Goal: Task Accomplishment & Management: Manage account settings

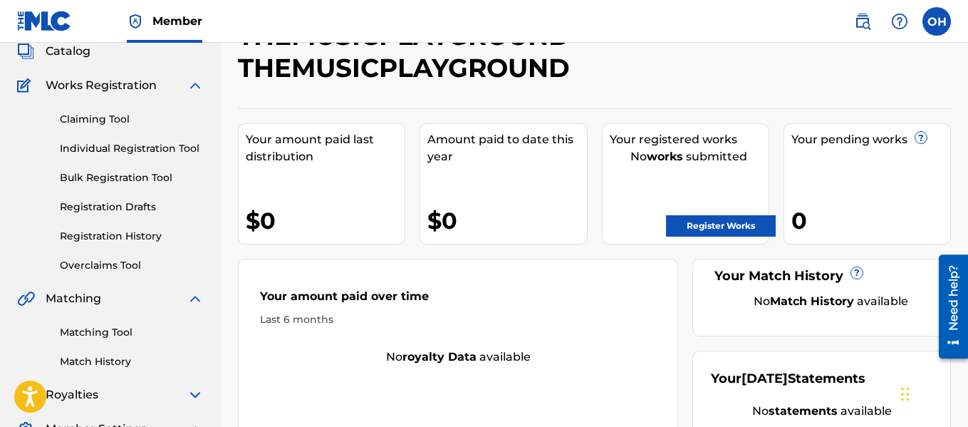
click at [103, 328] on link "Matching Tool" at bounding box center [132, 332] width 144 height 15
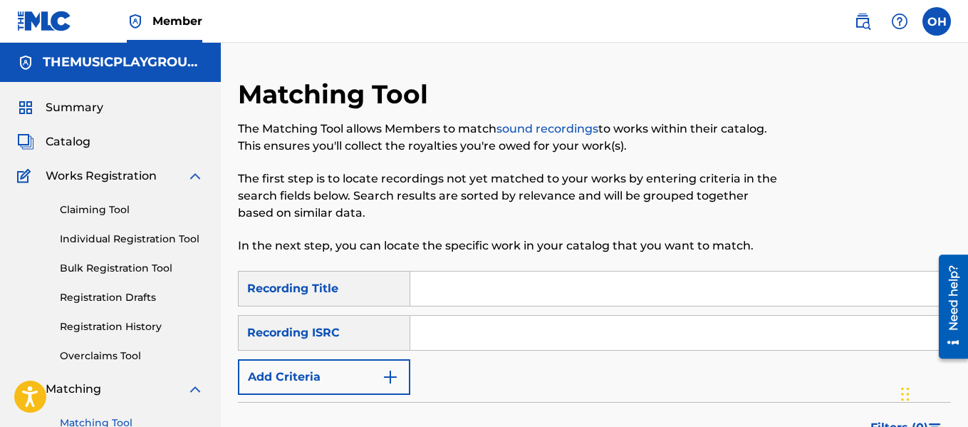
click at [434, 287] on input "Search Form" at bounding box center [680, 288] width 540 height 34
click at [388, 376] on img "Search Form" at bounding box center [390, 376] width 17 height 17
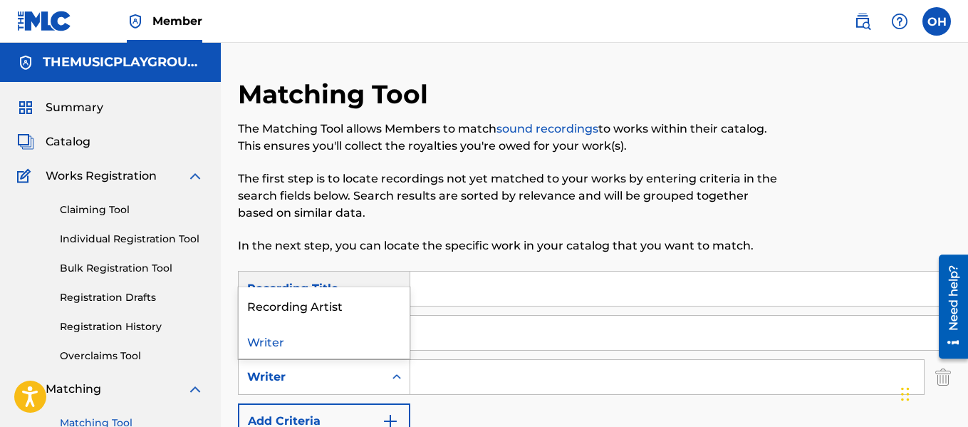
click at [381, 372] on div "Writer" at bounding box center [311, 376] width 145 height 27
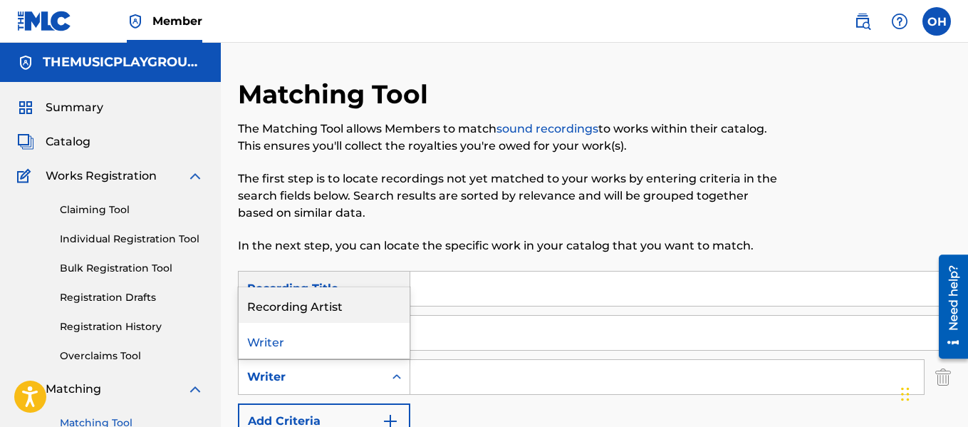
click at [351, 306] on div "Recording Artist" at bounding box center [324, 305] width 171 height 36
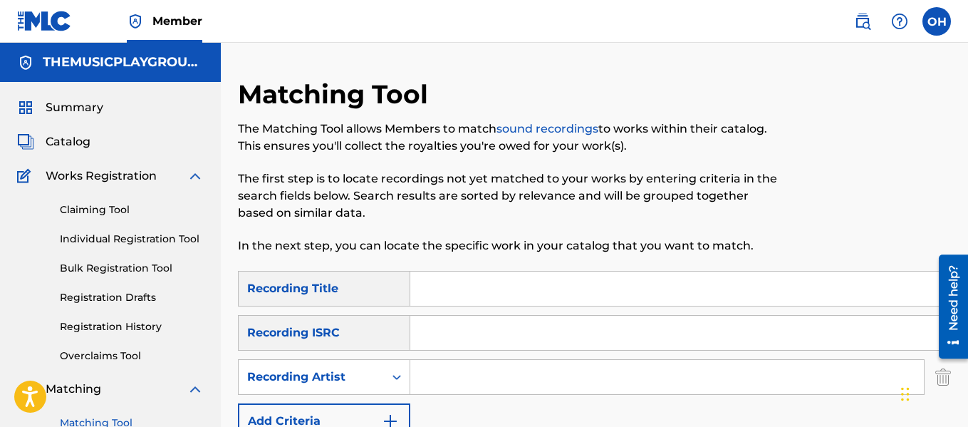
click at [452, 377] on input "Search Form" at bounding box center [666, 377] width 513 height 34
type input "heartbeatz"
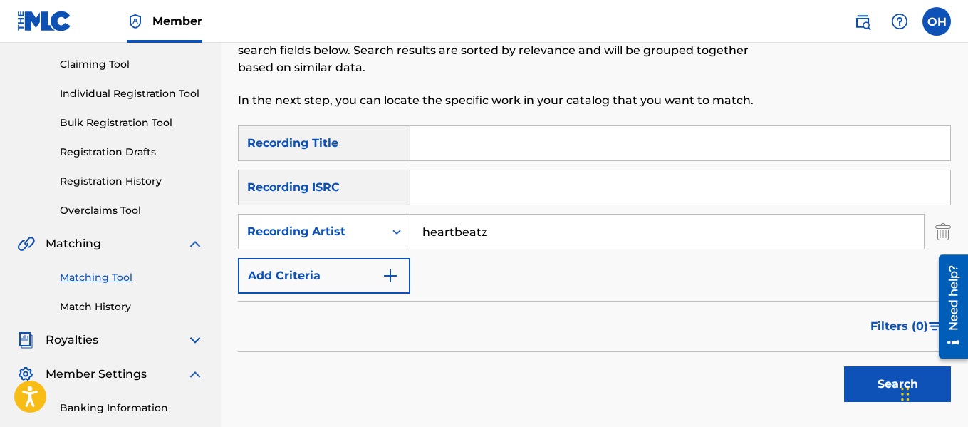
scroll to position [146, 0]
click at [844, 365] on button "Search" at bounding box center [897, 383] width 107 height 36
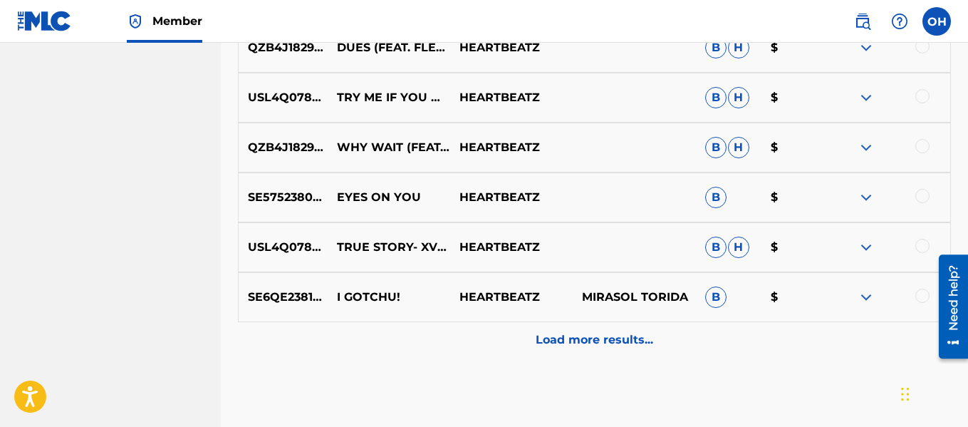
scroll to position [857, 0]
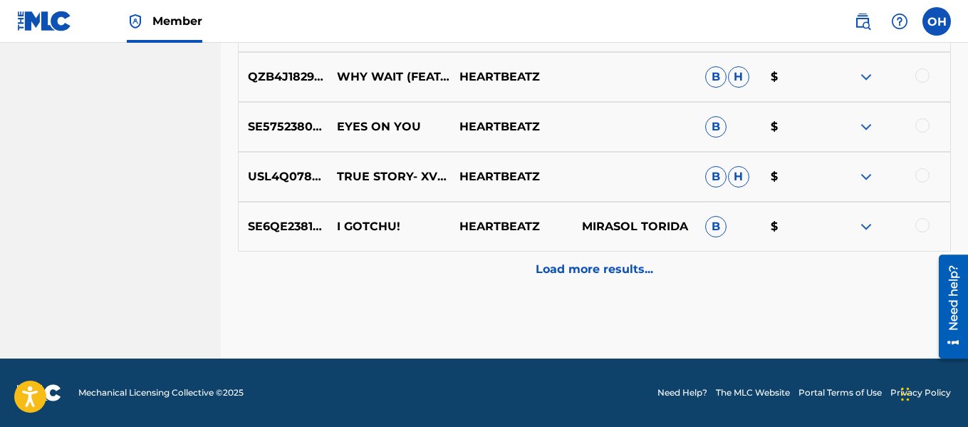
click at [582, 260] on div "Load more results..." at bounding box center [594, 269] width 713 height 36
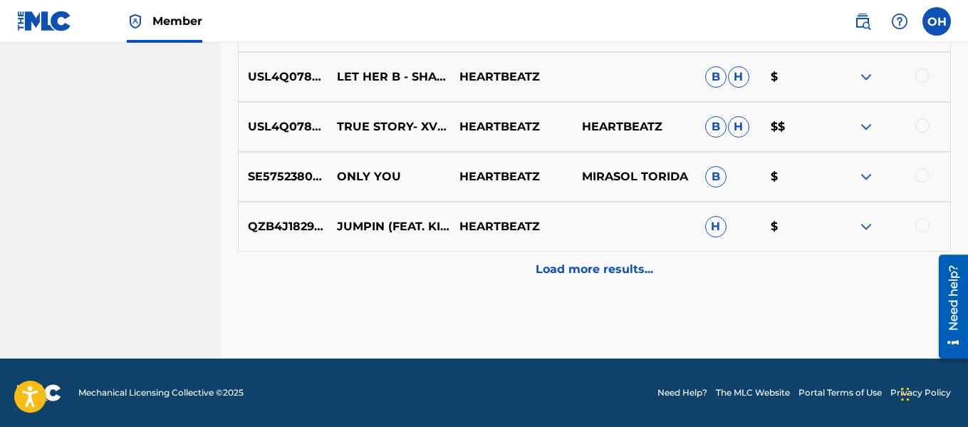
click at [577, 277] on p "Load more results..." at bounding box center [595, 269] width 118 height 17
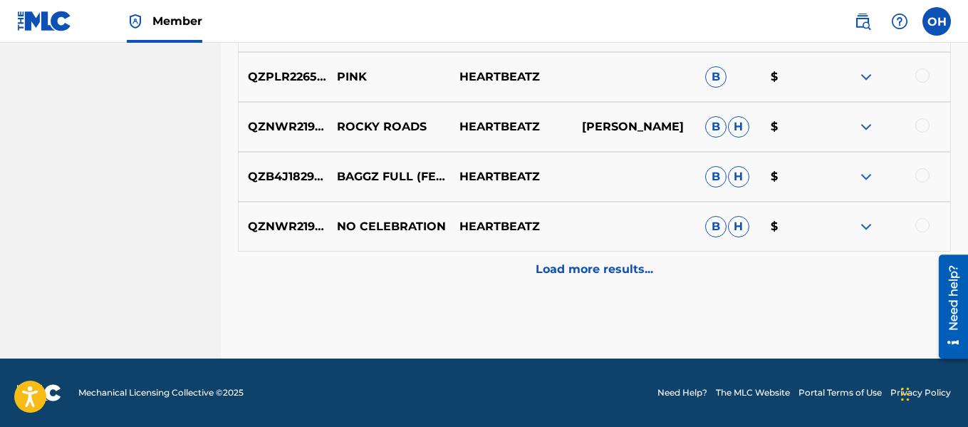
click at [577, 277] on p "Load more results..." at bounding box center [595, 269] width 118 height 17
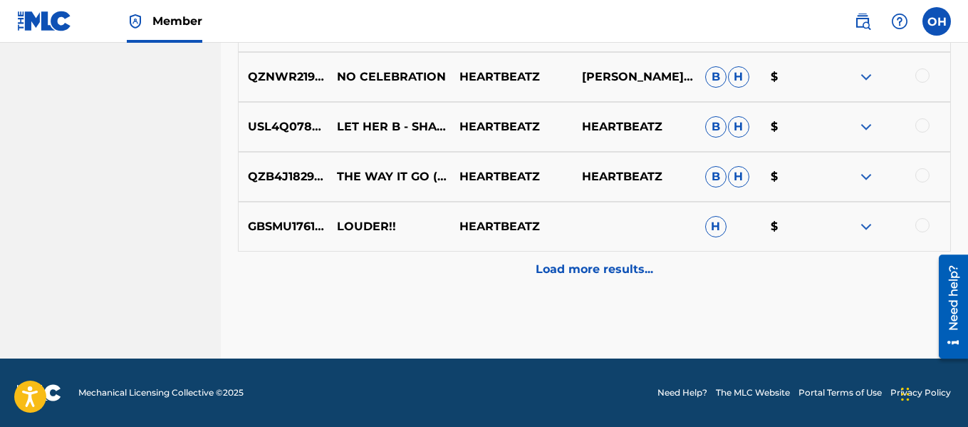
click at [577, 277] on p "Load more results..." at bounding box center [595, 269] width 118 height 17
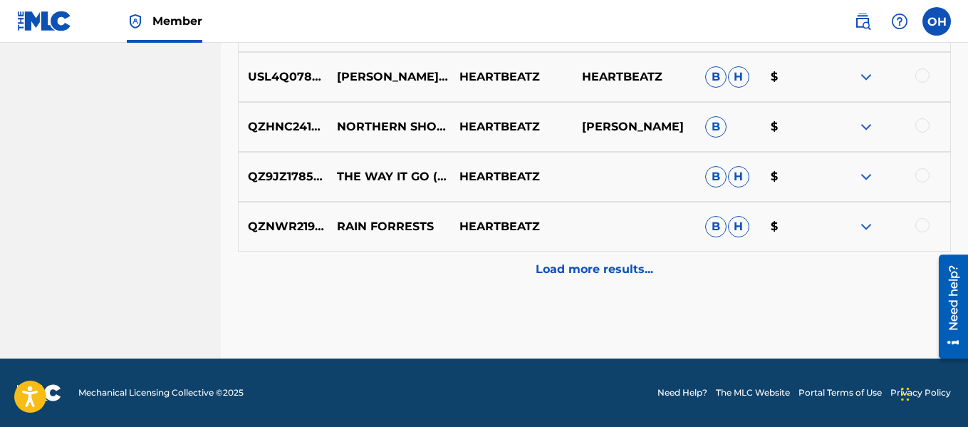
click at [577, 277] on p "Load more results..." at bounding box center [595, 269] width 118 height 17
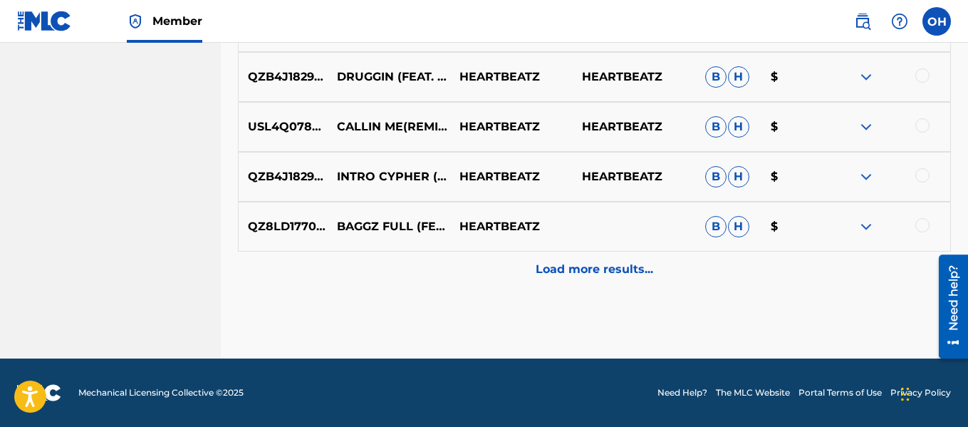
click at [577, 277] on p "Load more results..." at bounding box center [595, 269] width 118 height 17
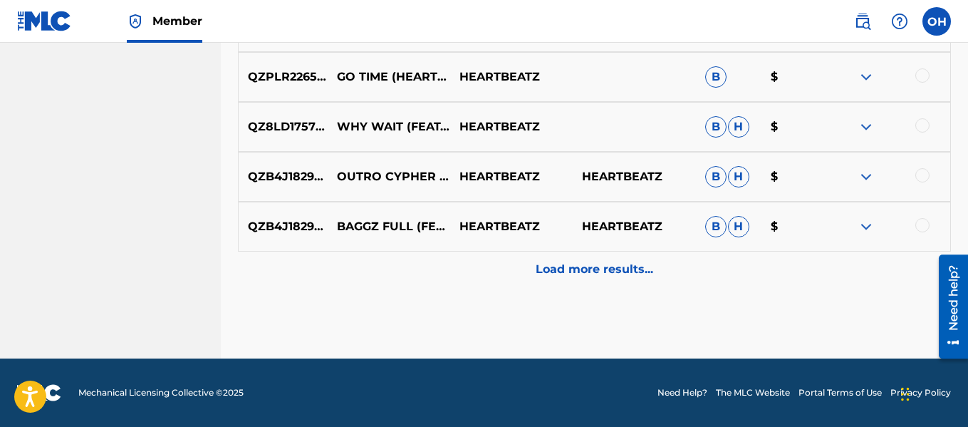
click at [577, 277] on p "Load more results..." at bounding box center [595, 269] width 118 height 17
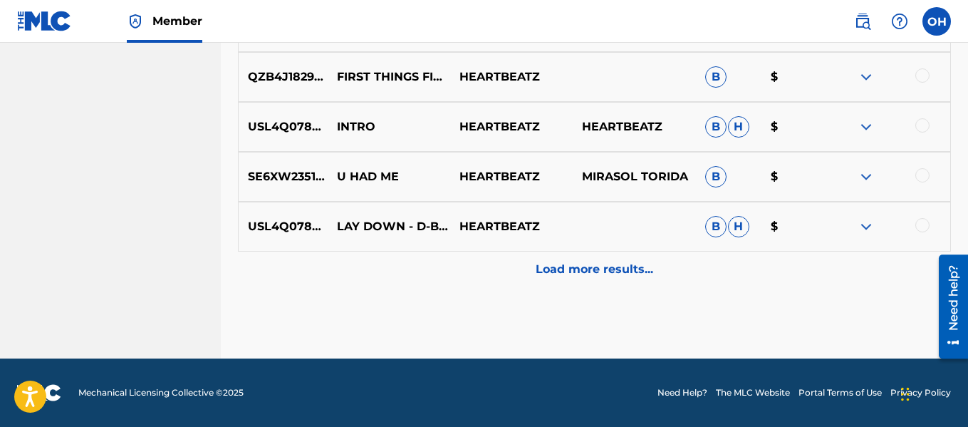
click at [577, 277] on p "Load more results..." at bounding box center [595, 269] width 118 height 17
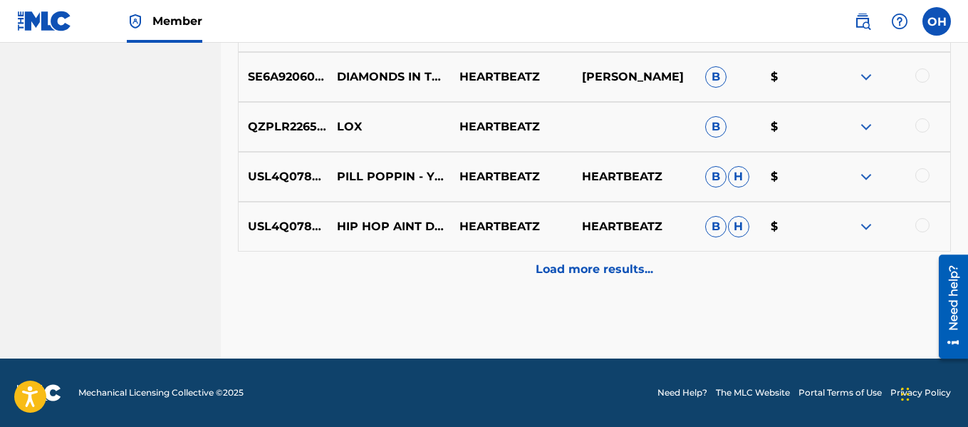
click at [577, 277] on p "Load more results..." at bounding box center [595, 269] width 118 height 17
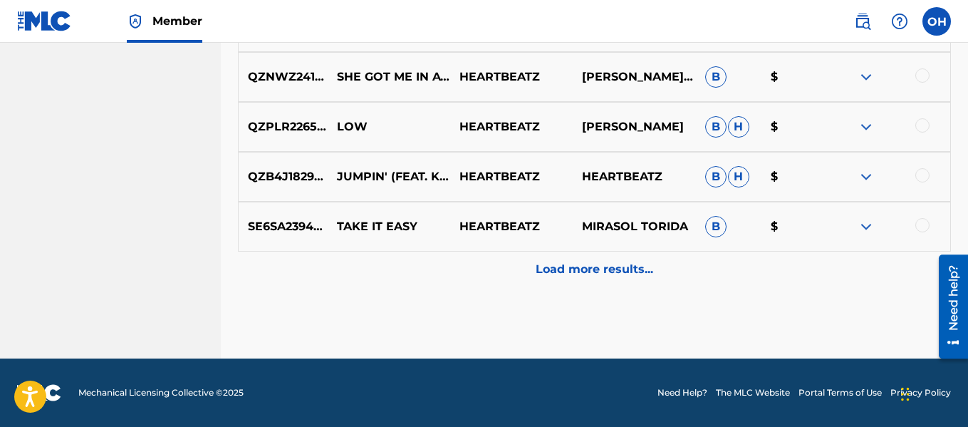
click at [577, 277] on p "Load more results..." at bounding box center [595, 269] width 118 height 17
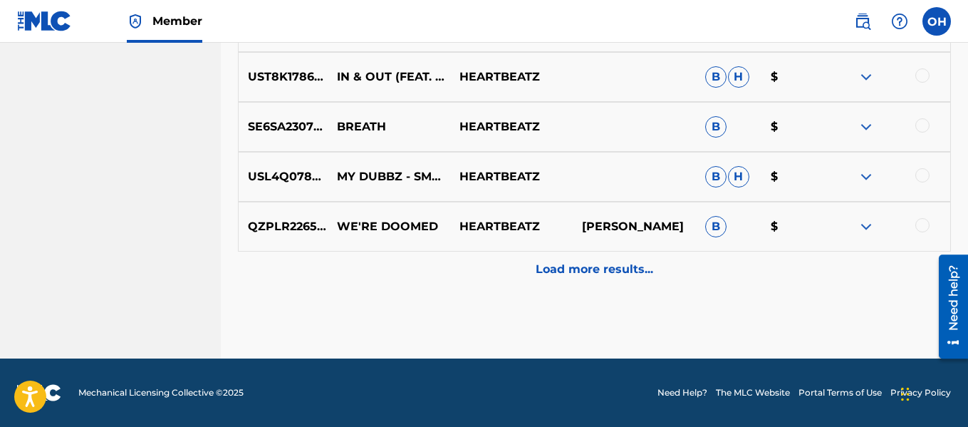
click at [577, 277] on p "Load more results..." at bounding box center [595, 269] width 118 height 17
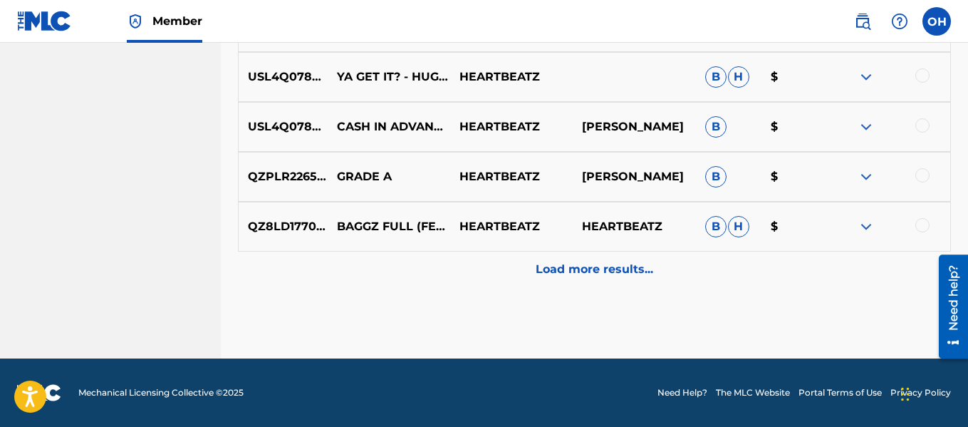
click at [577, 277] on p "Load more results..." at bounding box center [595, 269] width 118 height 17
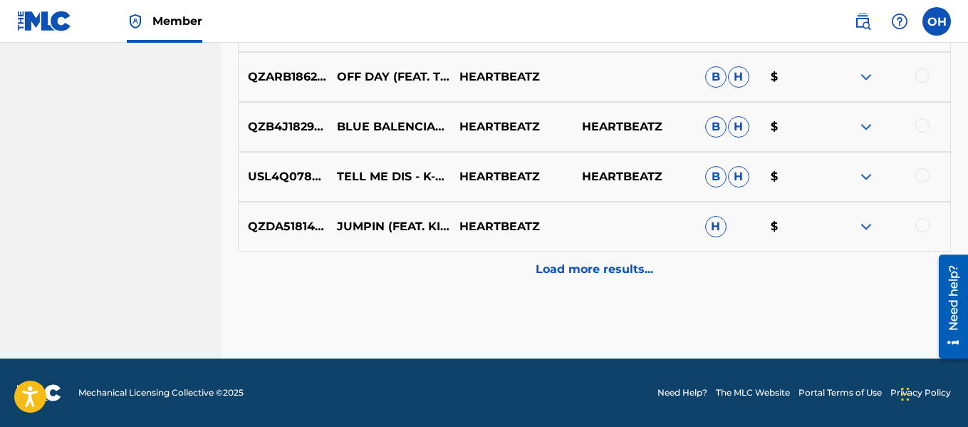
click at [577, 277] on p "Load more results..." at bounding box center [595, 269] width 118 height 17
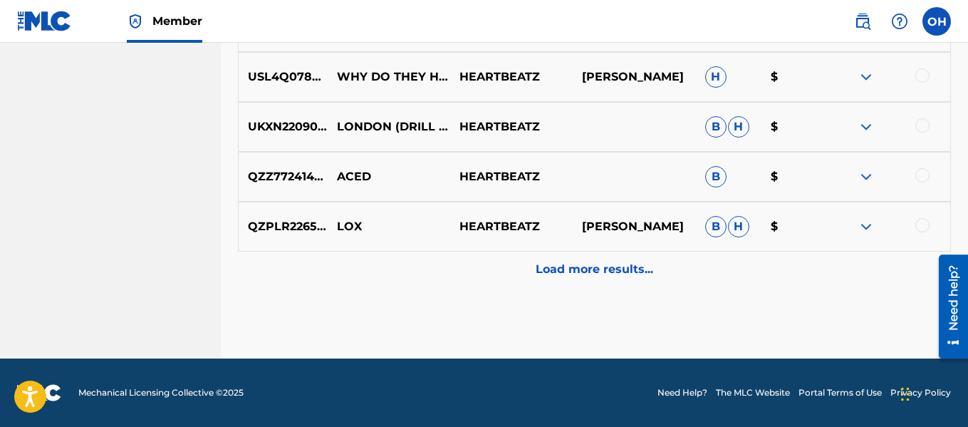
click at [577, 277] on p "Load more results..." at bounding box center [595, 269] width 118 height 17
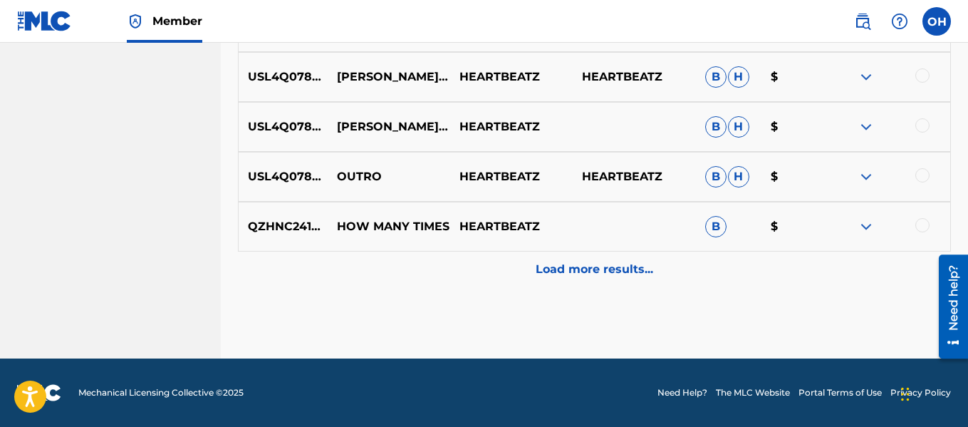
click at [577, 277] on p "Load more results..." at bounding box center [595, 269] width 118 height 17
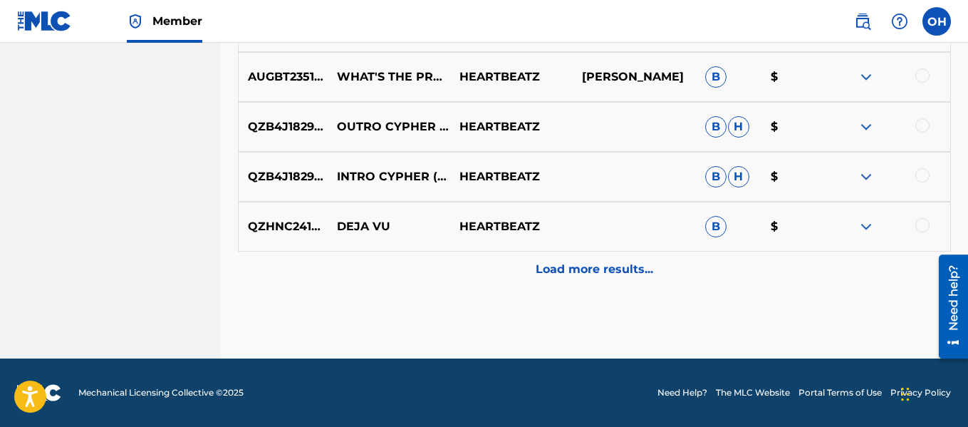
click at [577, 277] on p "Load more results..." at bounding box center [595, 269] width 118 height 17
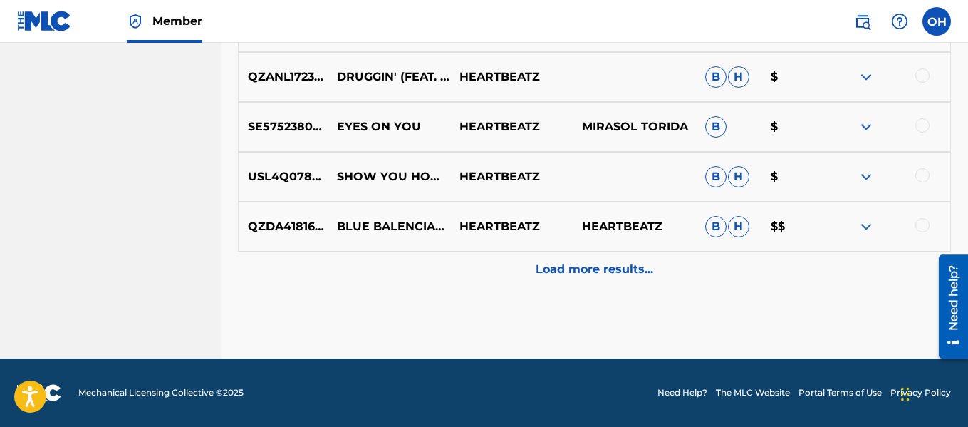
click at [577, 277] on p "Load more results..." at bounding box center [595, 269] width 118 height 17
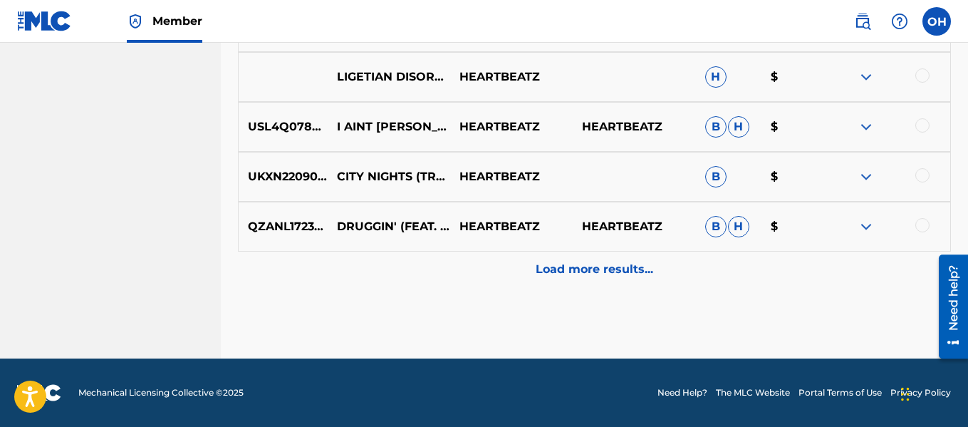
click at [577, 277] on p "Load more results..." at bounding box center [595, 269] width 118 height 17
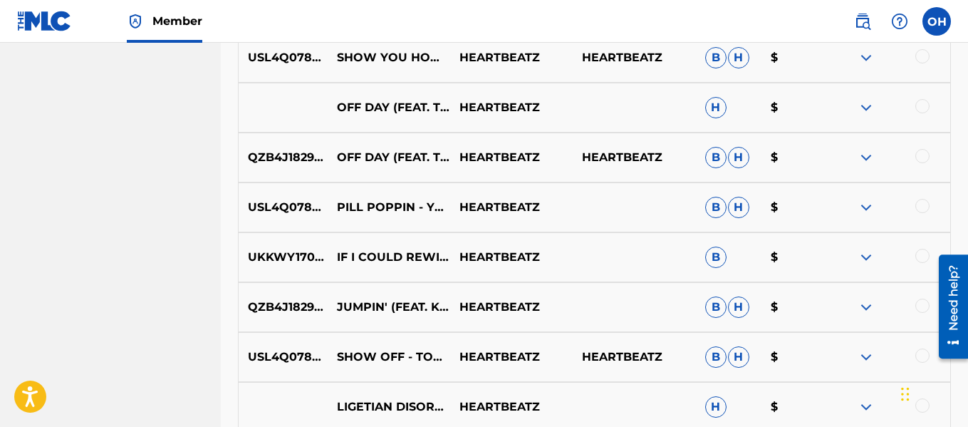
scroll to position [9495, 0]
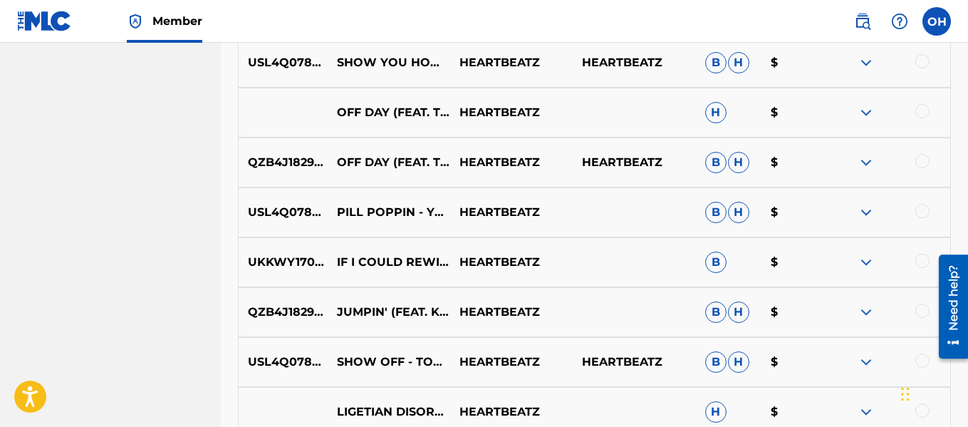
click at [857, 108] on img at bounding box center [865, 112] width 17 height 17
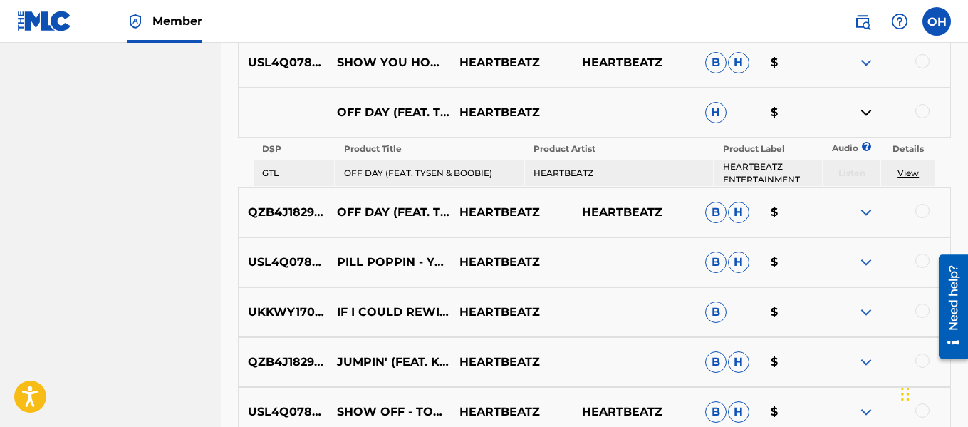
click at [861, 109] on img at bounding box center [865, 112] width 17 height 17
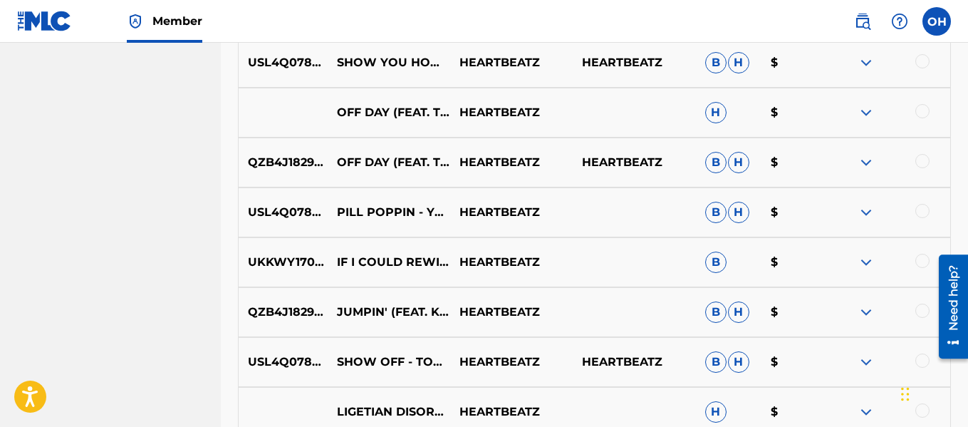
click at [865, 160] on img at bounding box center [865, 162] width 17 height 17
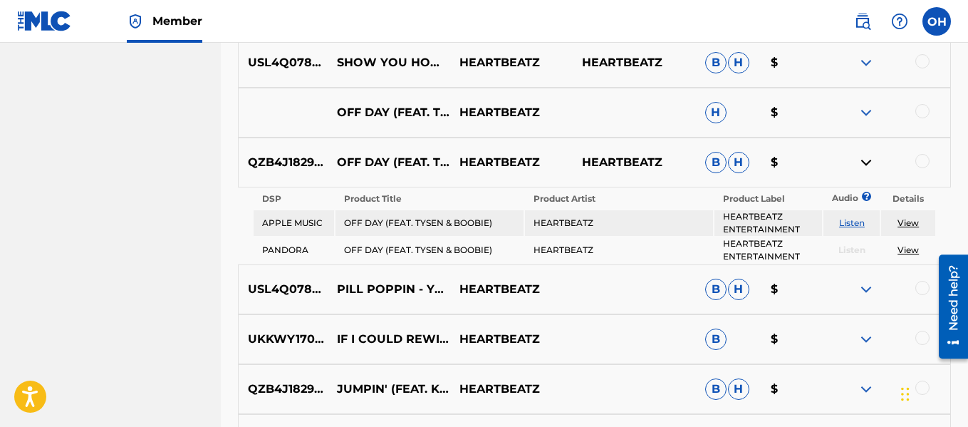
click at [865, 160] on img at bounding box center [865, 162] width 17 height 17
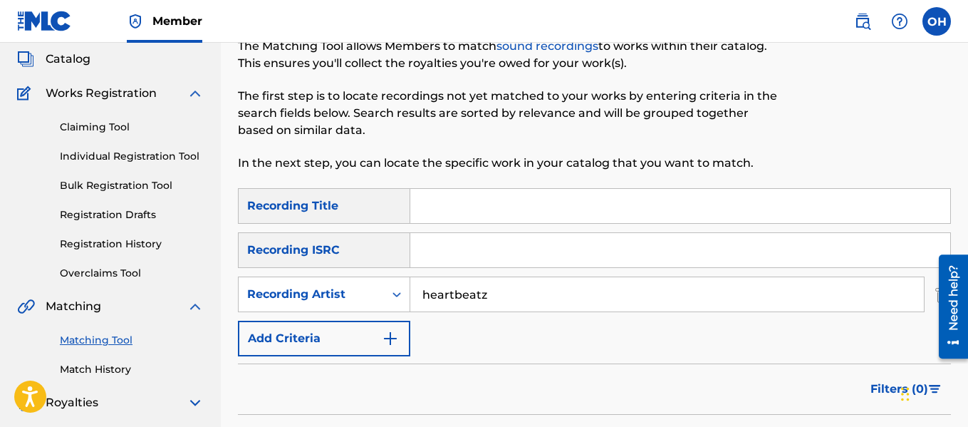
scroll to position [0, 0]
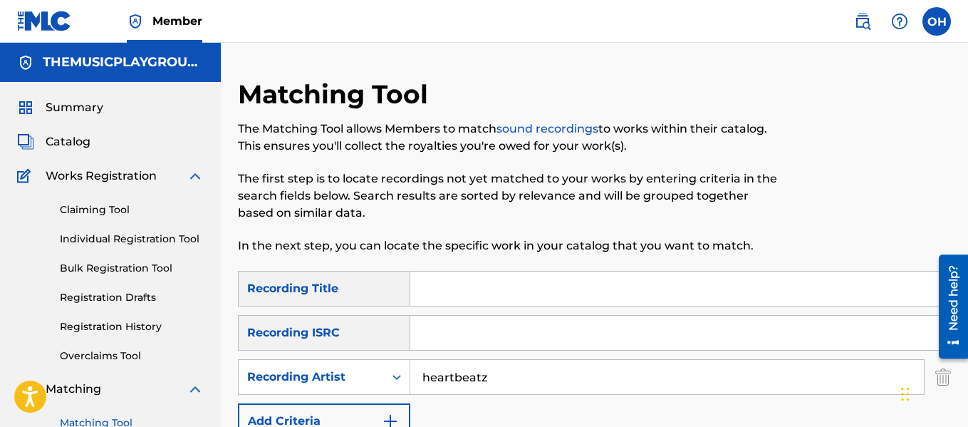
click at [499, 293] on input "Search Form" at bounding box center [680, 288] width 540 height 34
type input "blue"
drag, startPoint x: 497, startPoint y: 375, endPoint x: 343, endPoint y: 367, distance: 154.8
click at [343, 367] on div "SearchWithCriteria34471b74-7295-4c4a-958f-b965cd092a0d Recording Artist heartbe…" at bounding box center [594, 377] width 713 height 36
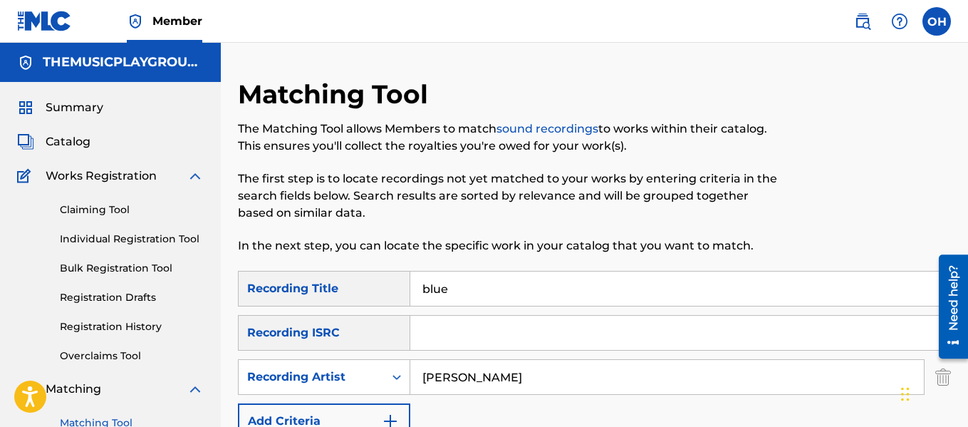
type input "[PERSON_NAME]"
drag, startPoint x: 439, startPoint y: 286, endPoint x: 401, endPoint y: 293, distance: 38.4
click at [402, 293] on div "SearchWithCriteria126c62d6-4293-426c-96f3-a60efe947150 Recording Title blue" at bounding box center [594, 289] width 713 height 36
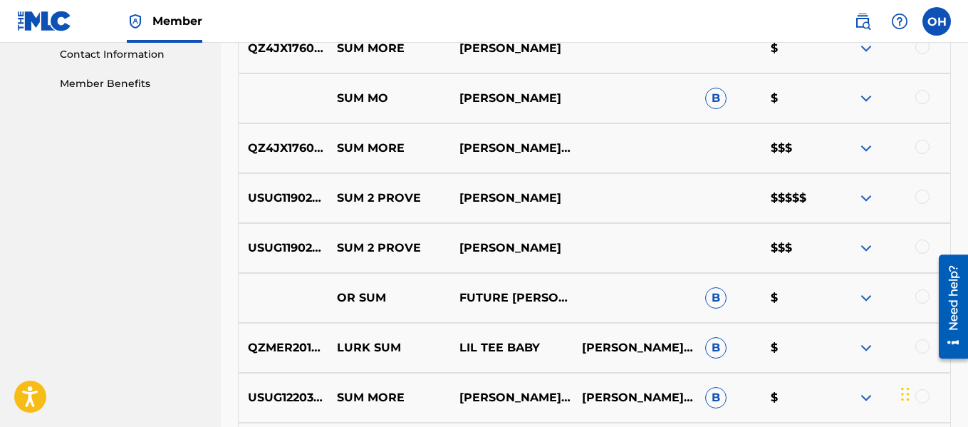
scroll to position [587, 0]
click at [869, 193] on img at bounding box center [865, 197] width 17 height 17
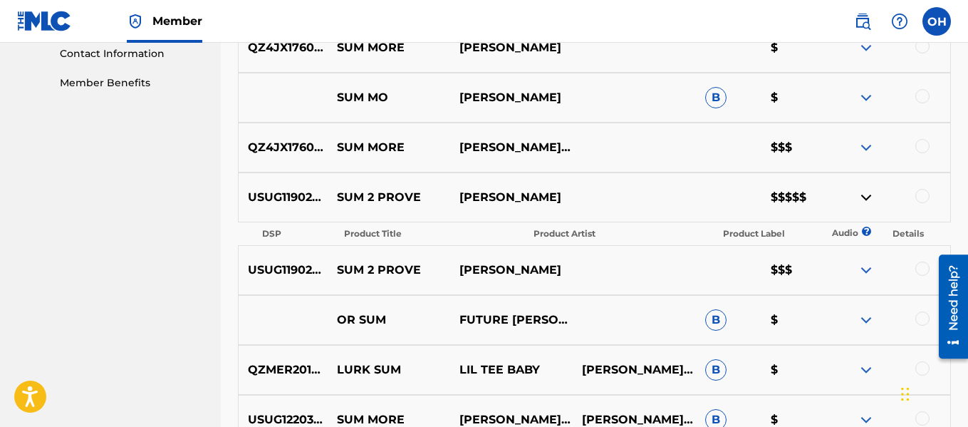
click at [860, 198] on img at bounding box center [865, 197] width 17 height 17
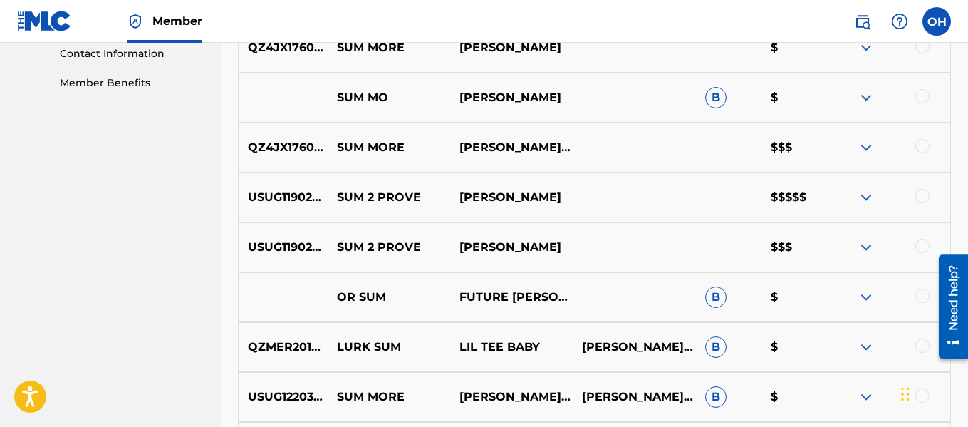
click at [864, 247] on img at bounding box center [865, 247] width 17 height 17
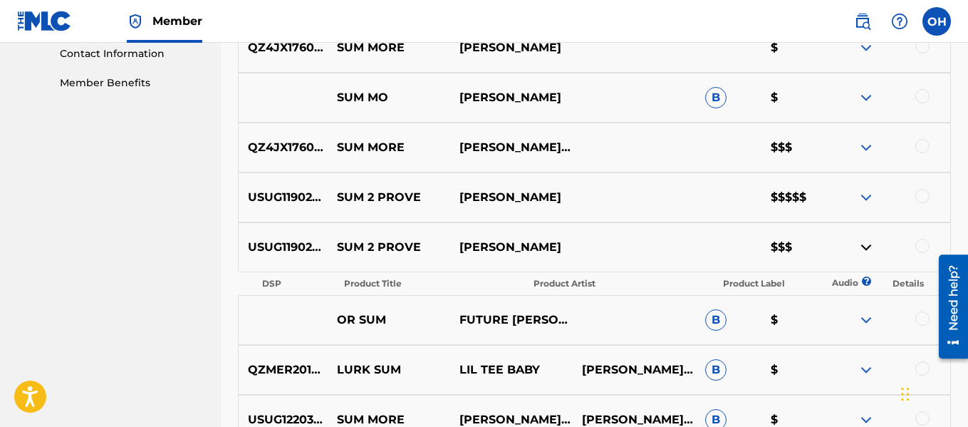
click at [864, 247] on img at bounding box center [865, 247] width 17 height 17
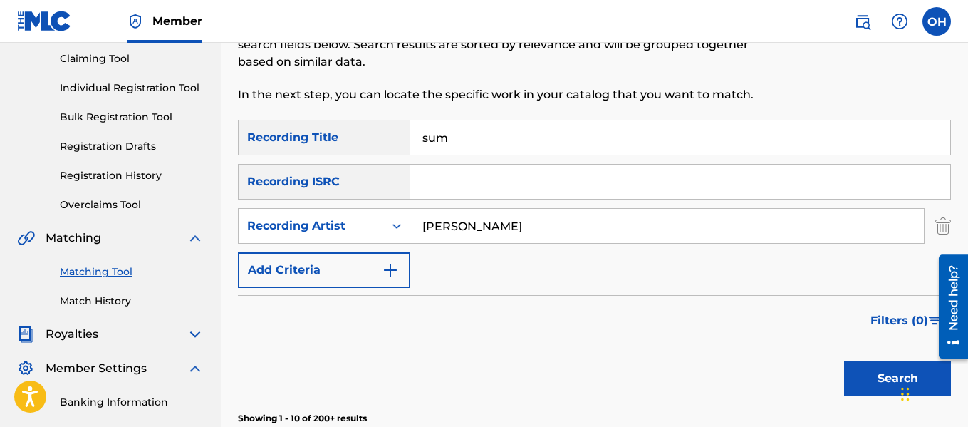
scroll to position [157, 0]
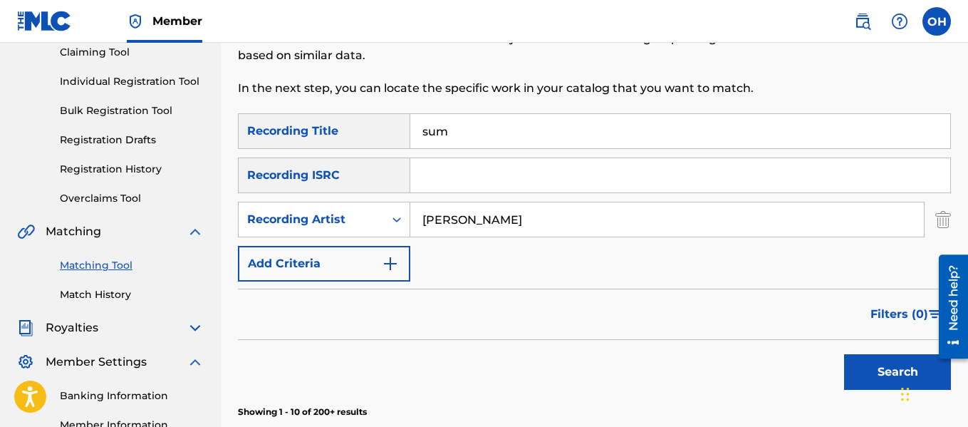
click at [639, 153] on div "SearchWithCriteria126c62d6-4293-426c-96f3-a60efe947150 Recording Title sum Sear…" at bounding box center [594, 197] width 713 height 168
click at [640, 140] on input "sum" at bounding box center [680, 131] width 540 height 34
type input "sum 2 prove"
click at [844, 354] on button "Search" at bounding box center [897, 372] width 107 height 36
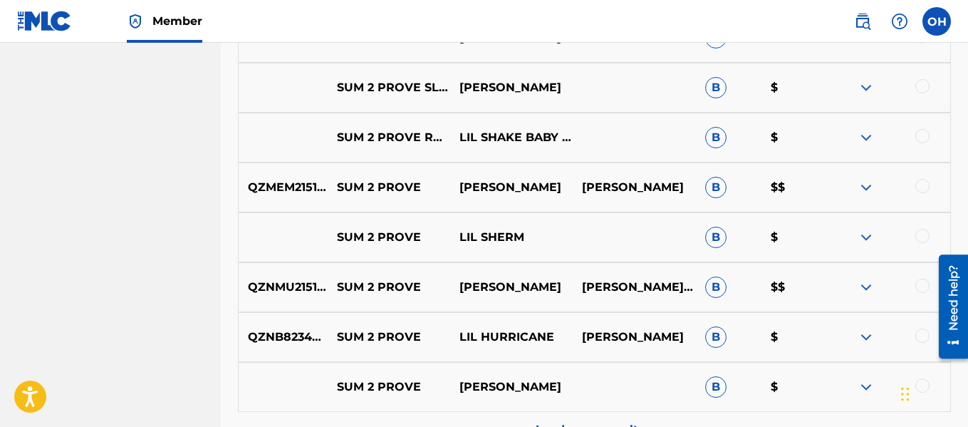
scroll to position [857, 0]
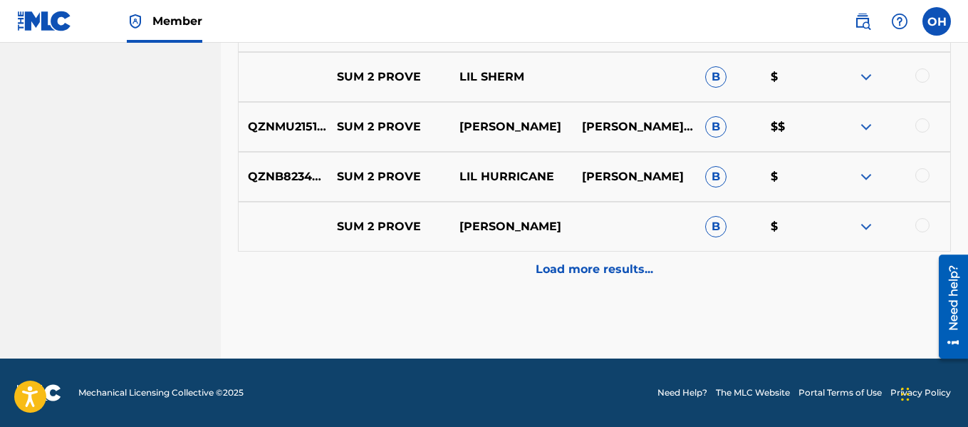
click at [590, 266] on p "Load more results..." at bounding box center [595, 269] width 118 height 17
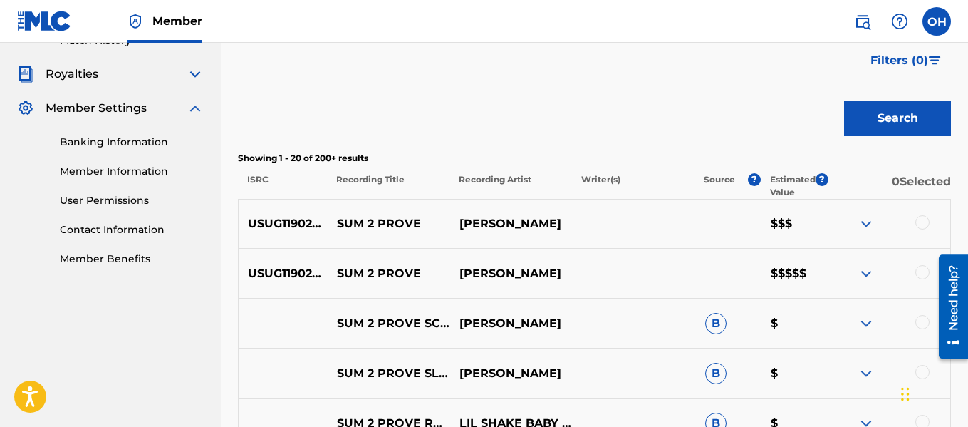
scroll to position [409, 0]
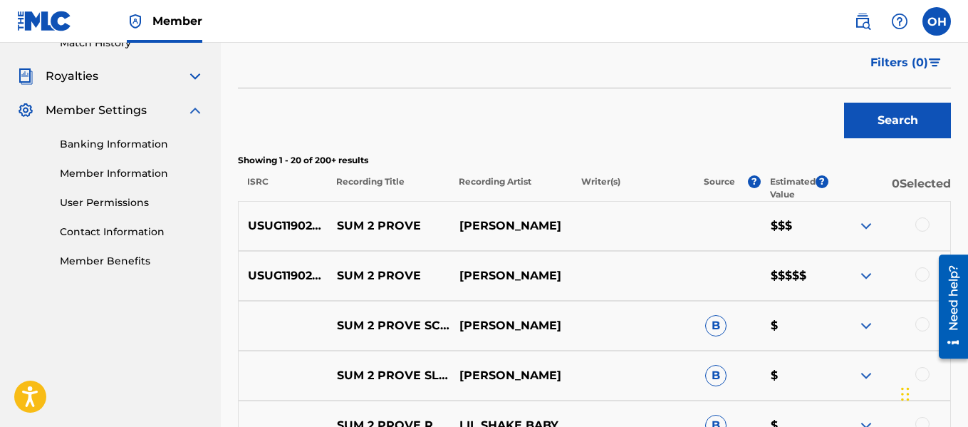
click at [870, 230] on img at bounding box center [865, 225] width 17 height 17
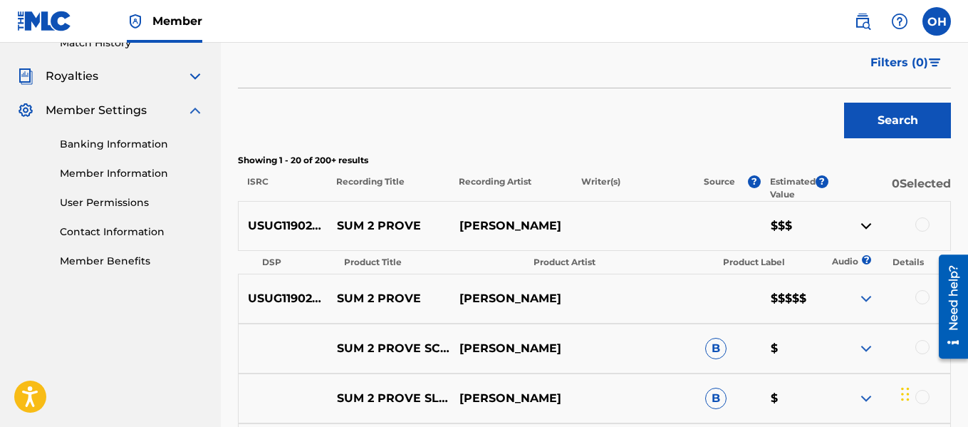
click at [870, 230] on img at bounding box center [865, 225] width 17 height 17
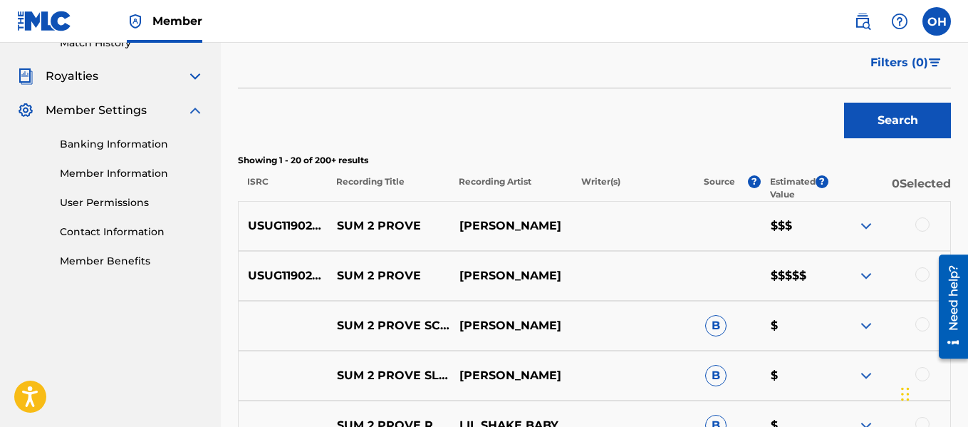
click at [863, 275] on img at bounding box center [865, 275] width 17 height 17
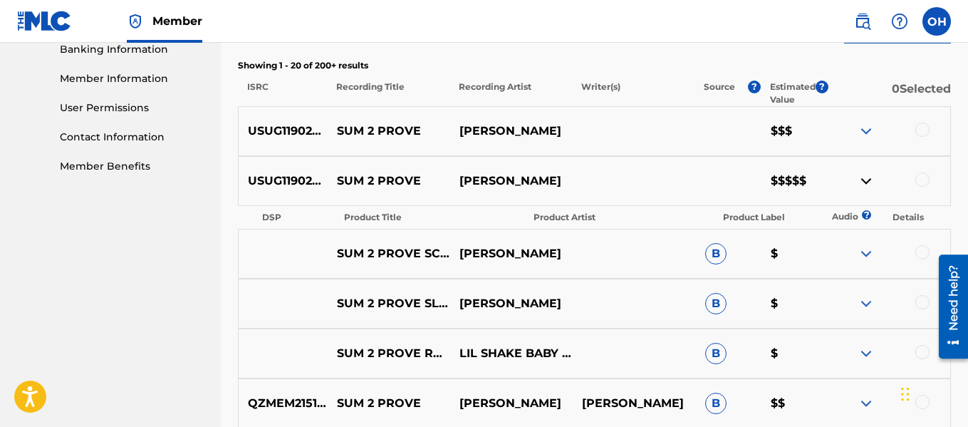
scroll to position [508, 0]
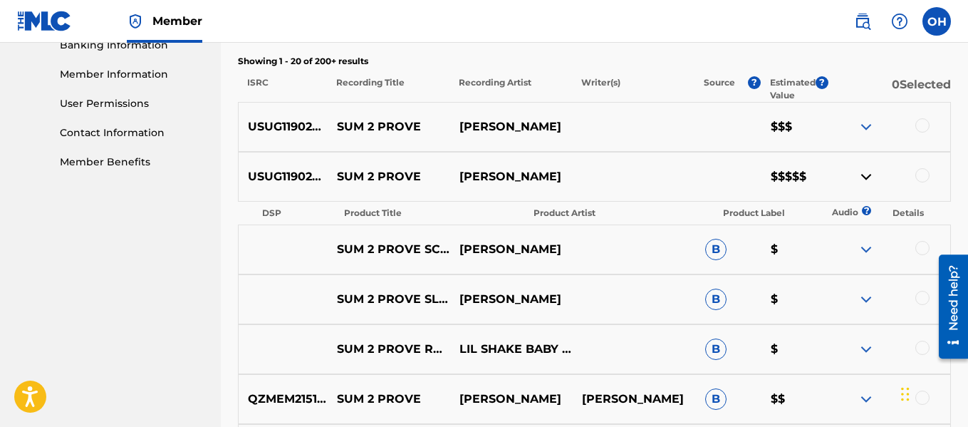
click at [865, 255] on img at bounding box center [865, 249] width 17 height 17
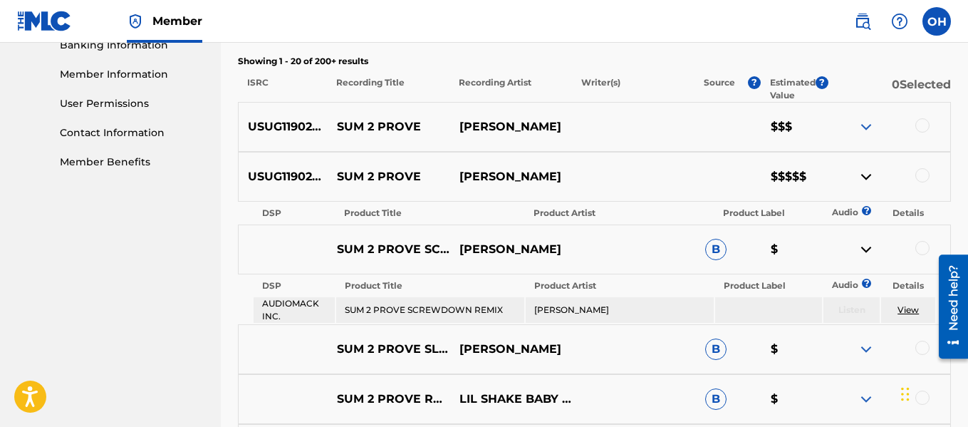
click at [854, 351] on div at bounding box center [889, 348] width 122 height 17
click at [870, 348] on img at bounding box center [865, 348] width 17 height 17
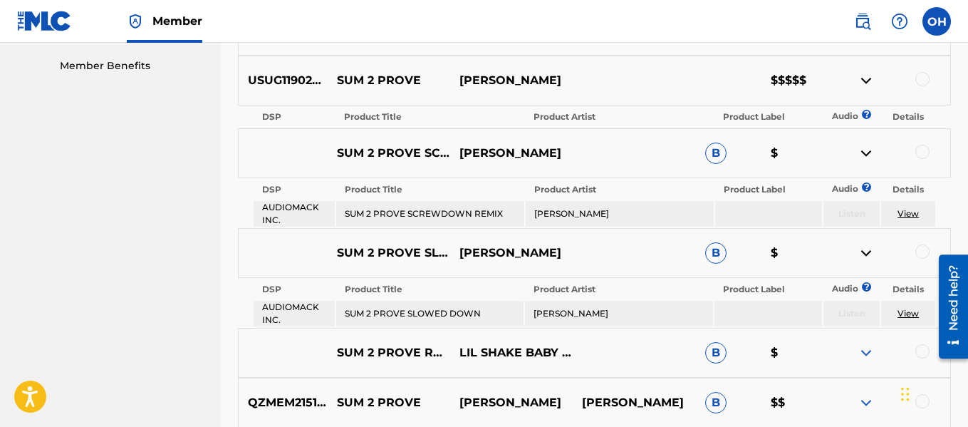
scroll to position [639, 0]
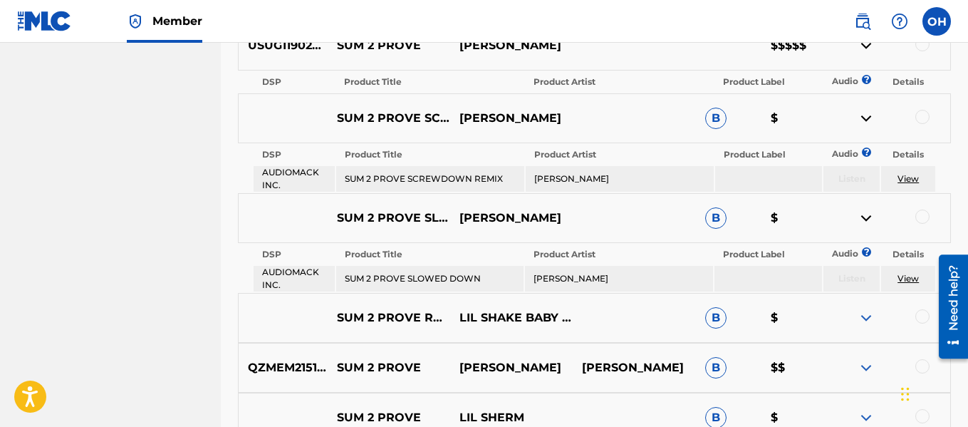
click at [909, 278] on link "View" at bounding box center [907, 278] width 21 height 11
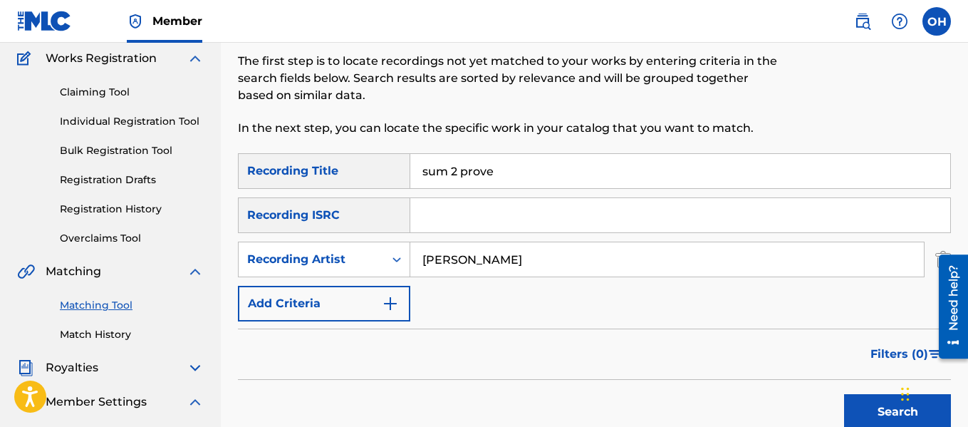
scroll to position [117, 0]
click at [117, 274] on div "Matching" at bounding box center [110, 271] width 187 height 17
click at [110, 87] on link "Claiming Tool" at bounding box center [132, 92] width 144 height 15
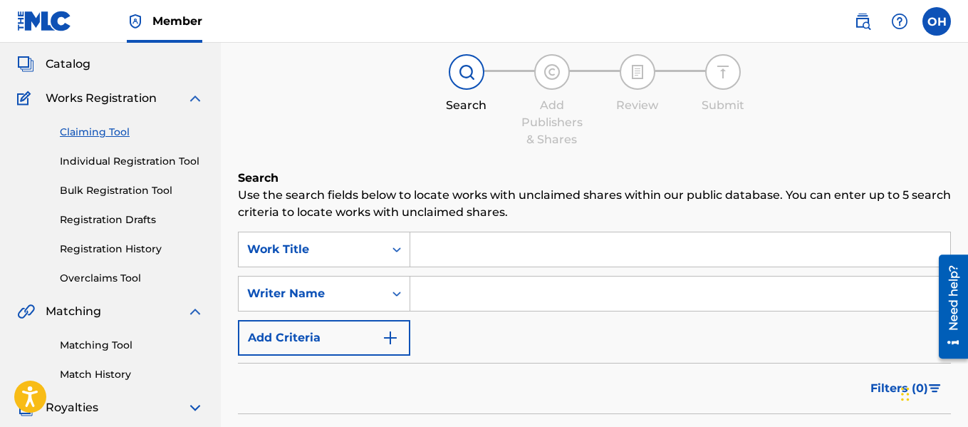
scroll to position [79, 0]
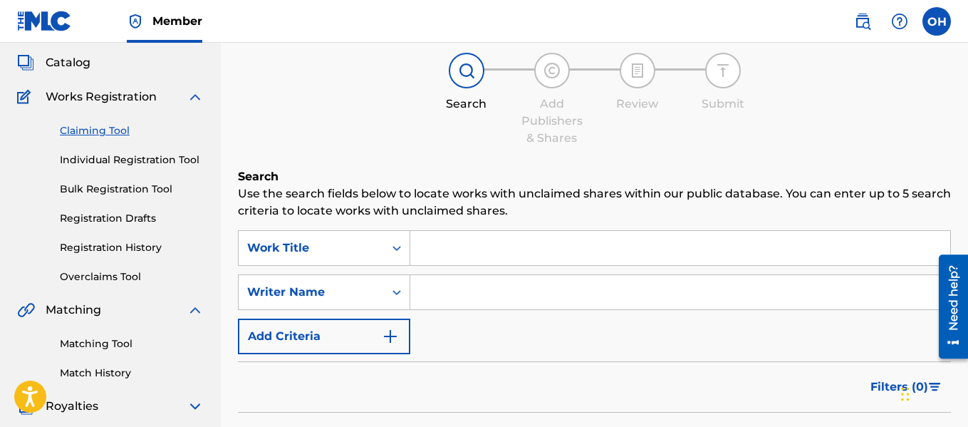
click at [444, 292] on input "Search Form" at bounding box center [680, 292] width 540 height 34
type input "d"
click at [391, 293] on icon "Search Form" at bounding box center [397, 292] width 14 height 14
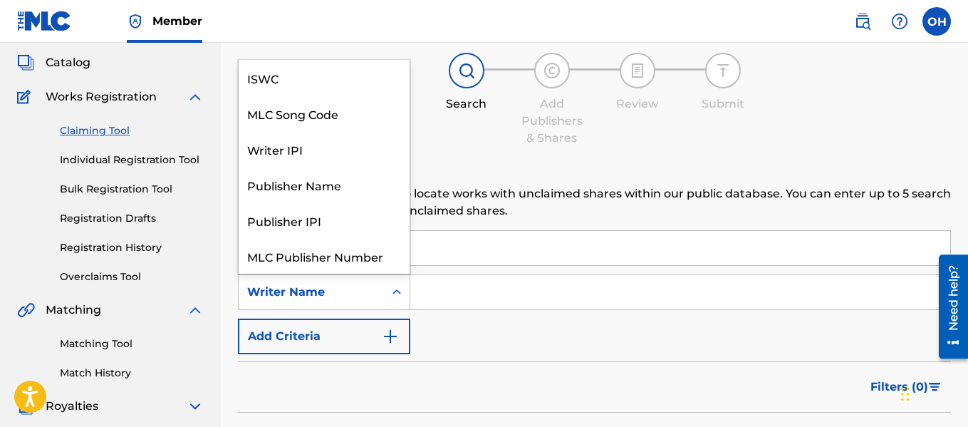
scroll to position [36, 0]
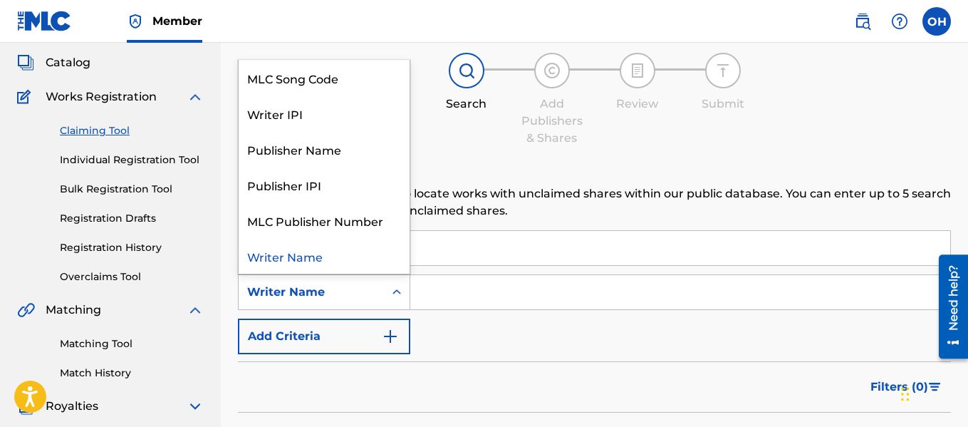
click at [399, 325] on button "Add Criteria" at bounding box center [324, 336] width 172 height 36
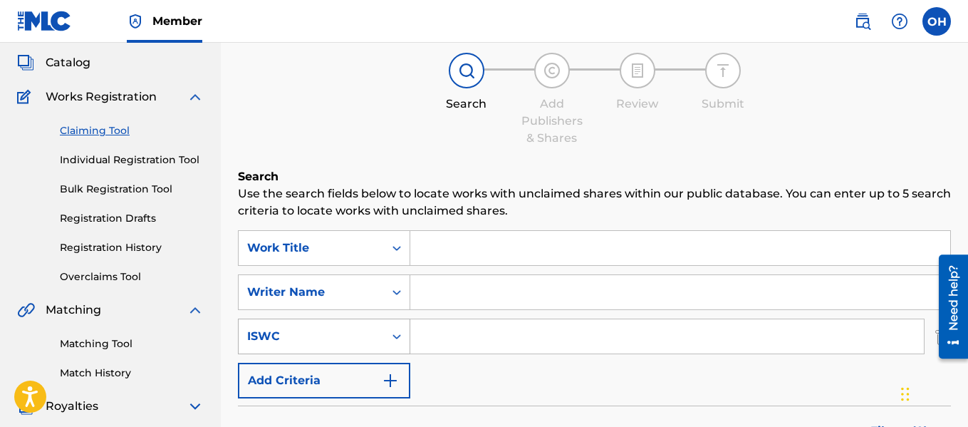
click at [358, 342] on div "ISWC" at bounding box center [311, 336] width 128 height 17
click at [424, 355] on div "SearchWithCriteriaedeadaa4-a953-4630-b380-7efb1773480b Work Title SearchWithCri…" at bounding box center [594, 314] width 713 height 168
click at [933, 340] on div at bounding box center [948, 306] width 40 height 115
click at [935, 338] on div at bounding box center [948, 306] width 40 height 115
click at [936, 334] on div at bounding box center [948, 306] width 40 height 115
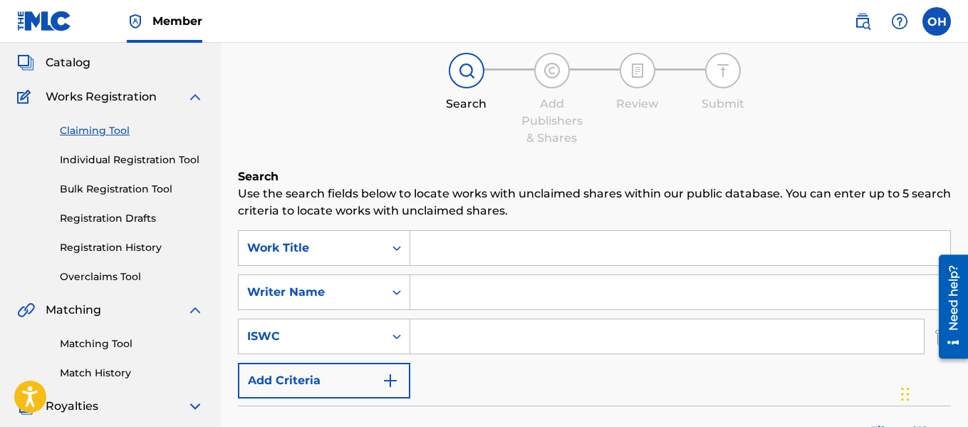
click at [513, 303] on input "Search Form" at bounding box center [680, 292] width 540 height 34
type input "[PERSON_NAME]"
click at [478, 254] on input "Search Form" at bounding box center [680, 248] width 540 height 34
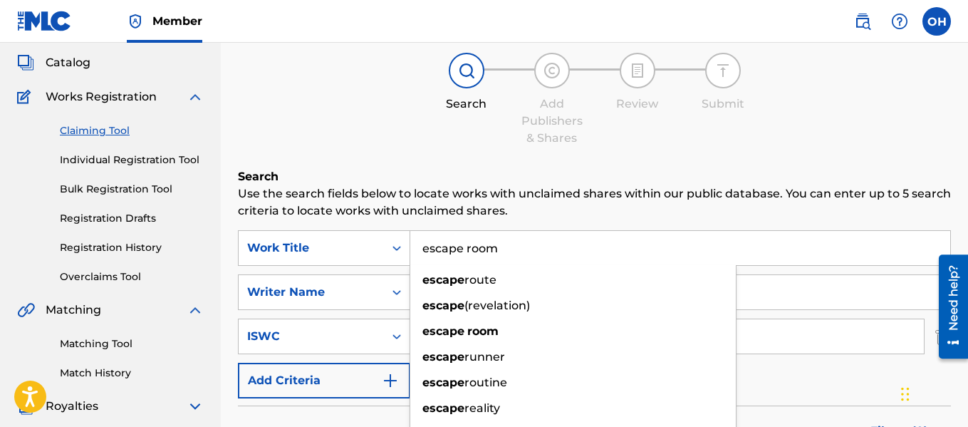
type input "escape room"
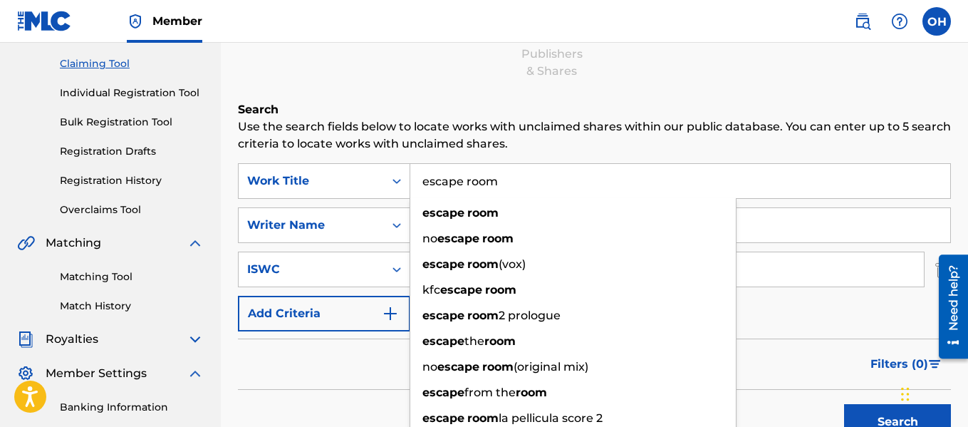
scroll to position [147, 0]
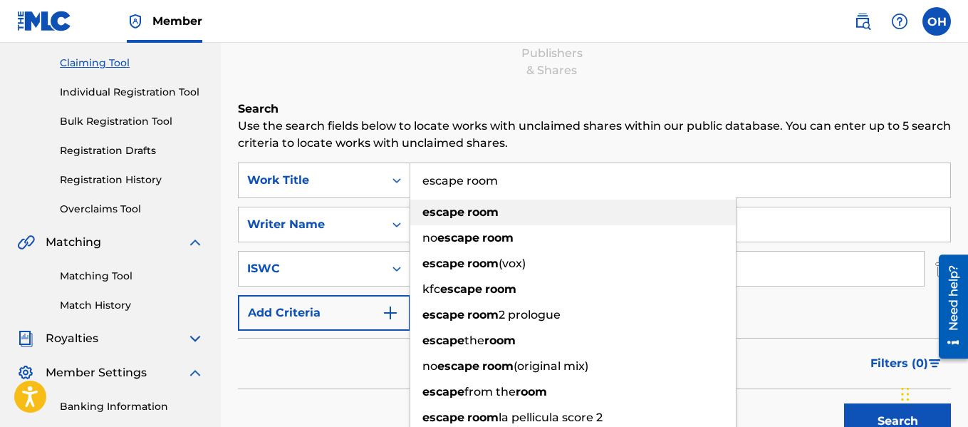
click at [485, 207] on strong "room" at bounding box center [482, 212] width 31 height 14
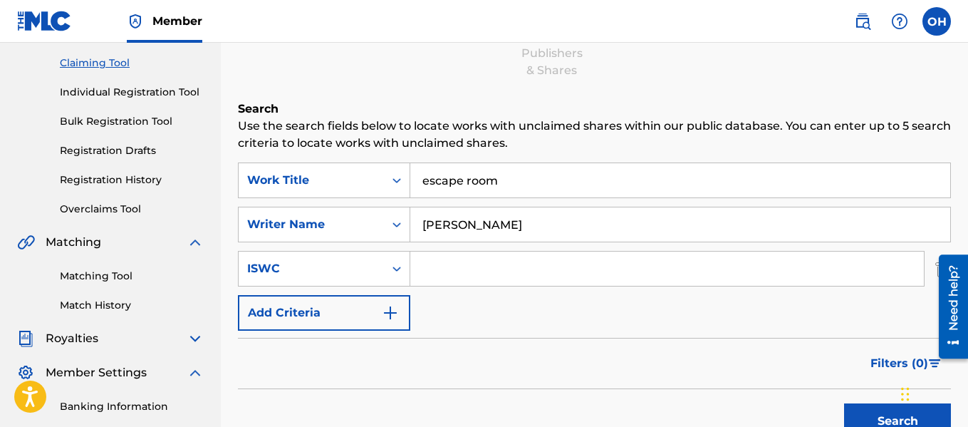
click at [905, 403] on div "Chat Widget" at bounding box center [932, 392] width 71 height 68
click at [894, 414] on button "Search" at bounding box center [897, 421] width 107 height 36
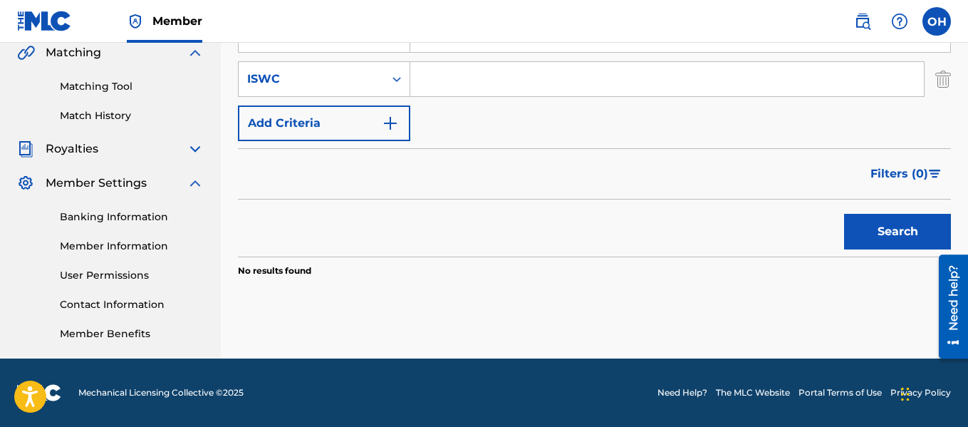
click at [894, 250] on div "Search" at bounding box center [894, 227] width 114 height 57
click at [891, 240] on button "Search" at bounding box center [897, 232] width 107 height 36
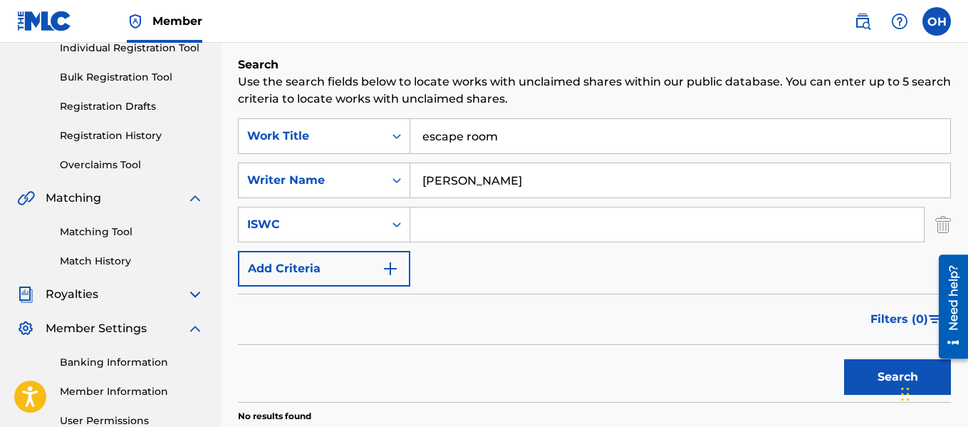
scroll to position [185, 0]
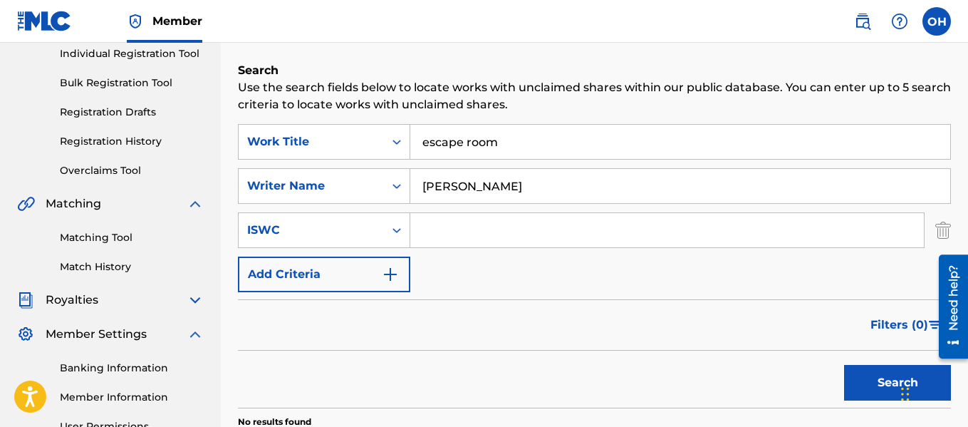
drag, startPoint x: 147, startPoint y: 143, endPoint x: 153, endPoint y: 149, distance: 8.1
click at [147, 143] on link "Registration History" at bounding box center [132, 141] width 144 height 15
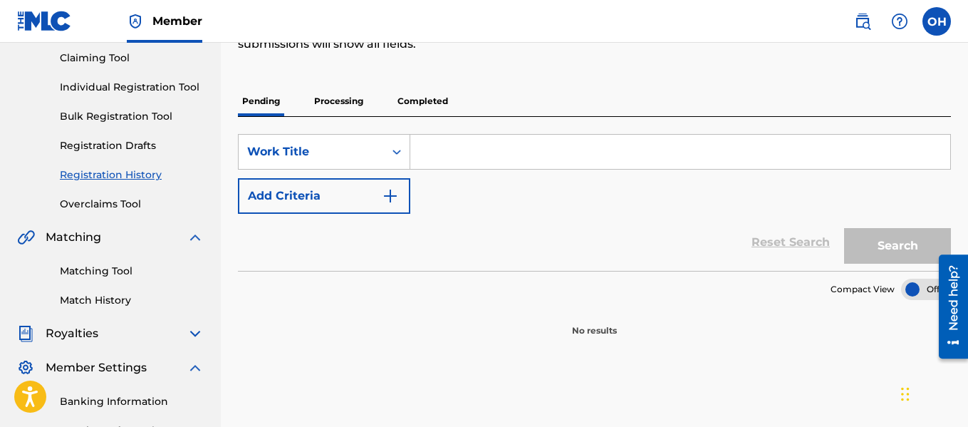
scroll to position [151, 0]
click at [263, 105] on p "Pending" at bounding box center [261, 102] width 46 height 30
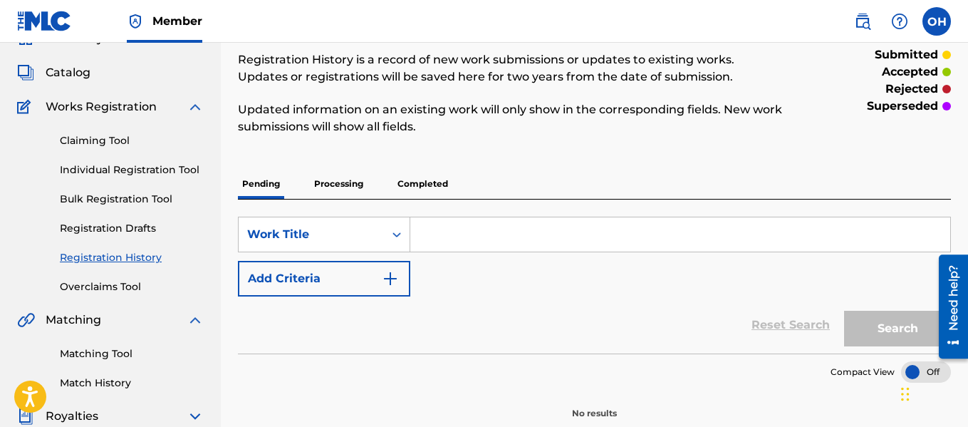
scroll to position [71, 0]
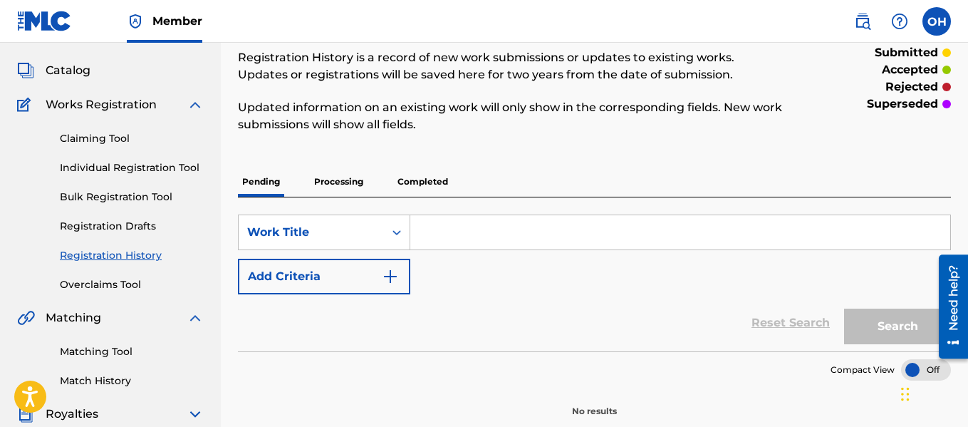
click at [347, 184] on p "Processing" at bounding box center [339, 182] width 58 height 30
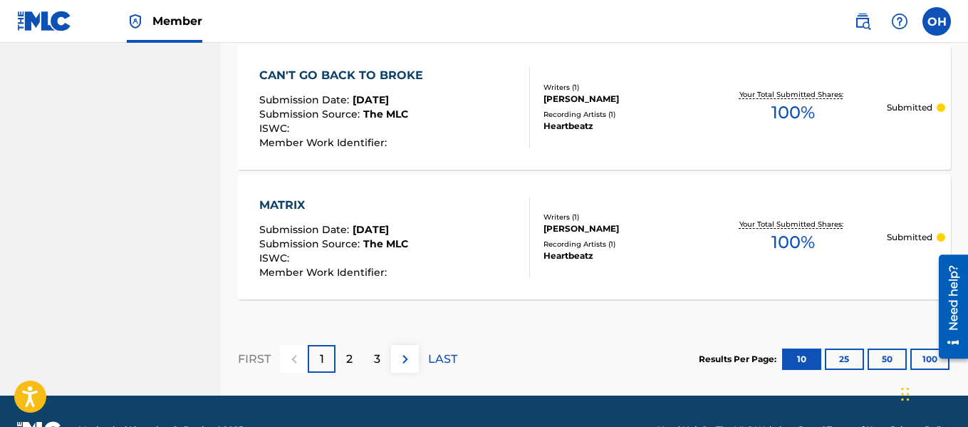
scroll to position [1488, 0]
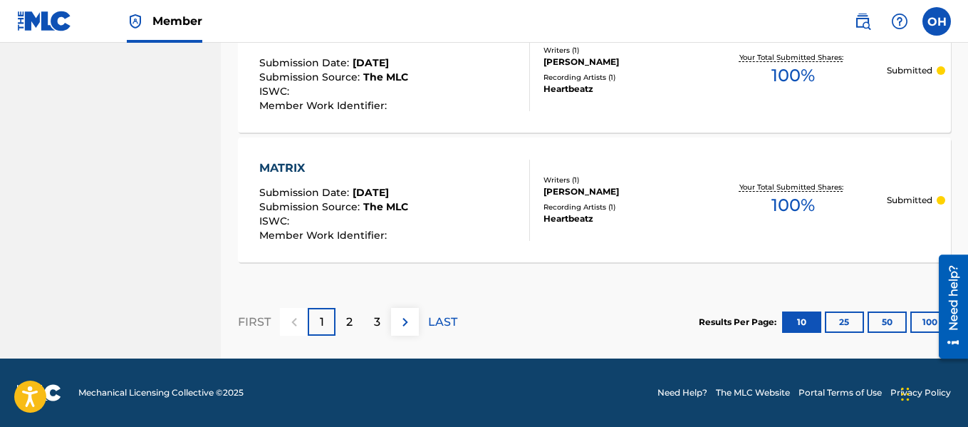
click at [849, 320] on button "25" at bounding box center [844, 321] width 39 height 21
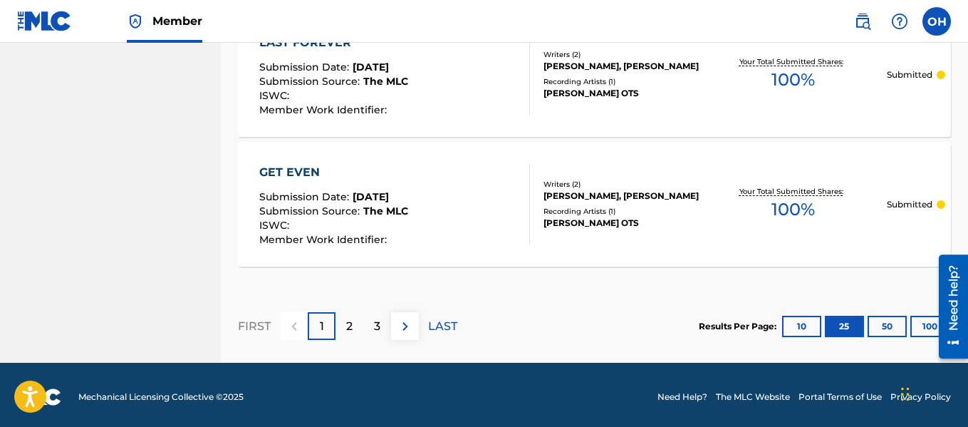
scroll to position [3432, 0]
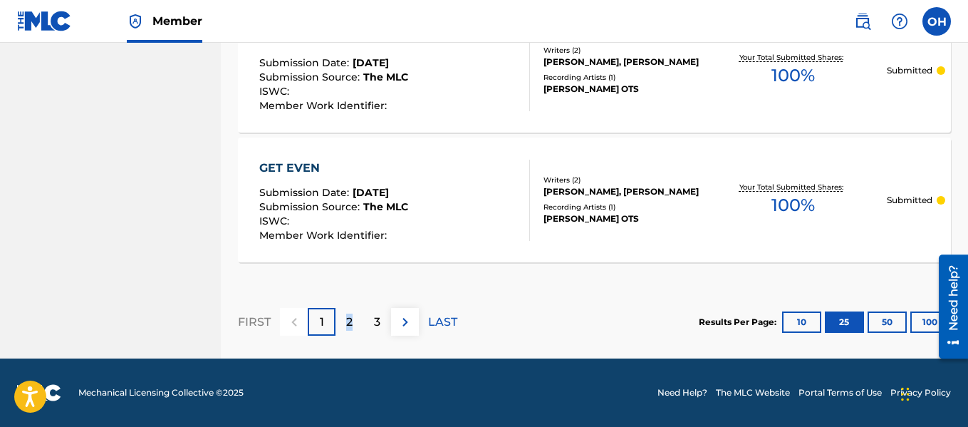
click at [350, 318] on p "2" at bounding box center [349, 321] width 6 height 17
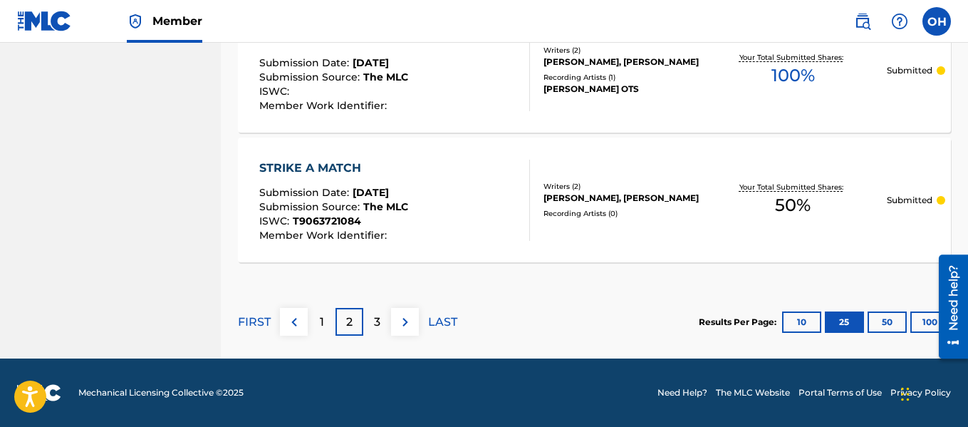
click at [320, 324] on p "1" at bounding box center [322, 321] width 4 height 17
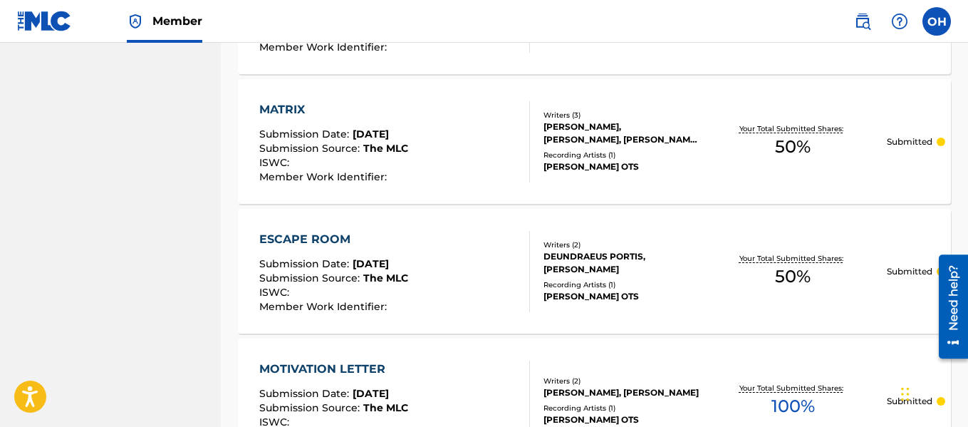
scroll to position [2837, 0]
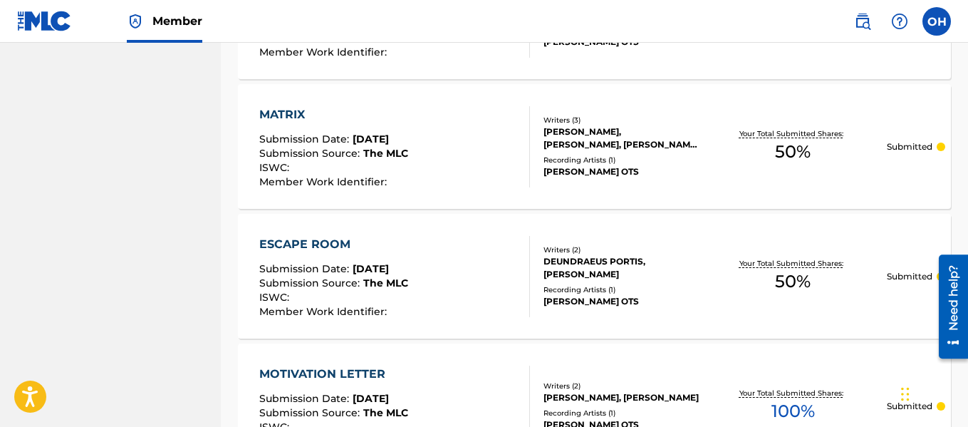
click at [625, 262] on div "DEUNDRAEUS PORTIS, [PERSON_NAME]" at bounding box center [621, 268] width 156 height 26
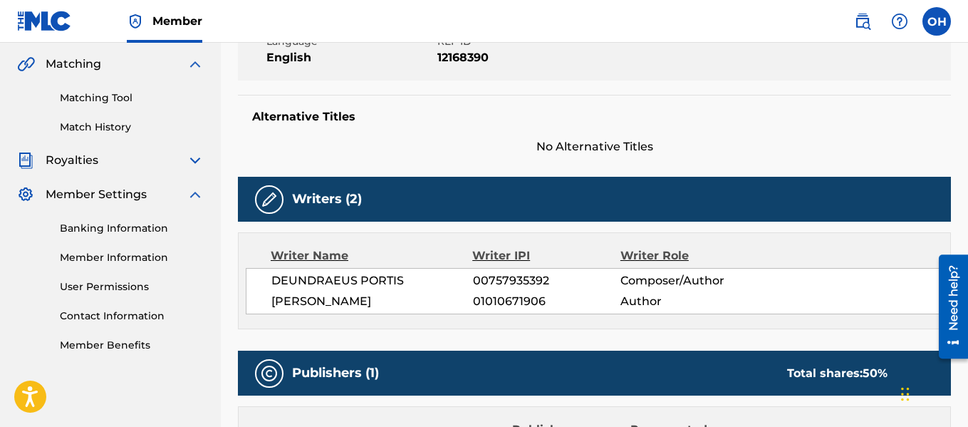
scroll to position [326, 0]
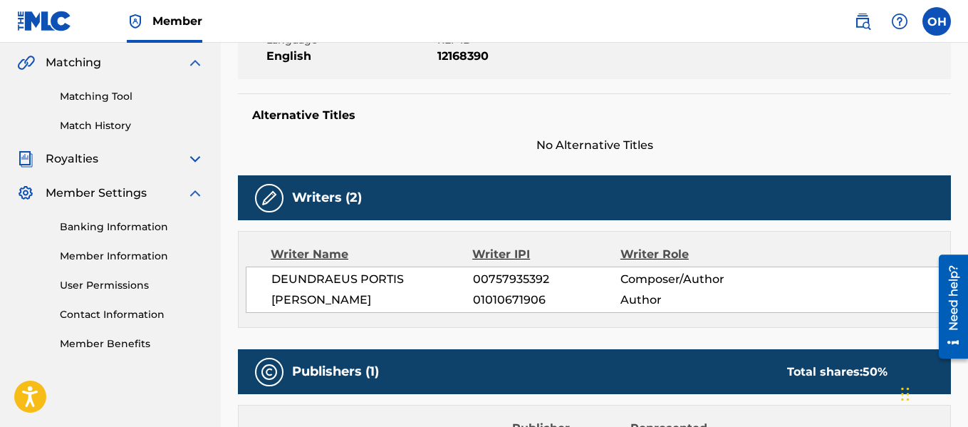
click at [360, 289] on div "DEUNDRAEUS PORTIS 00757935392 Composer/Author [PERSON_NAME] 01010671906 Author" at bounding box center [594, 289] width 697 height 46
click at [400, 282] on span "DEUNDRAEUS PORTIS" at bounding box center [372, 279] width 202 height 17
drag, startPoint x: 402, startPoint y: 278, endPoint x: 252, endPoint y: 277, distance: 150.3
click at [252, 277] on div "DEUNDRAEUS PORTIS 00757935392 Composer/Author [PERSON_NAME] 01010671906 Author" at bounding box center [594, 289] width 697 height 46
copy span "DEUNDRAEUS PORTIS"
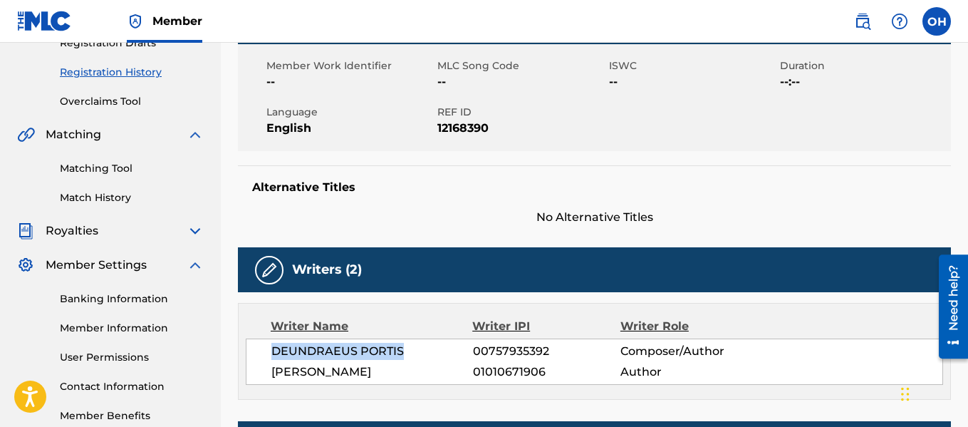
scroll to position [254, 0]
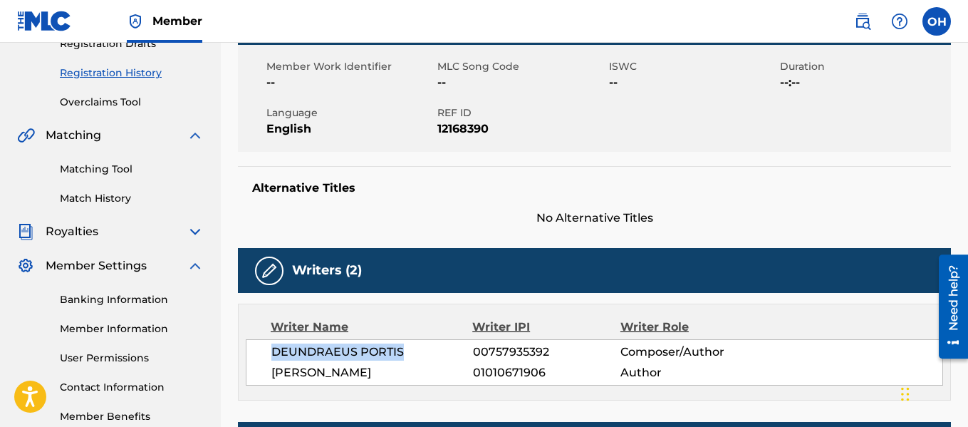
click at [110, 172] on link "Matching Tool" at bounding box center [132, 169] width 144 height 15
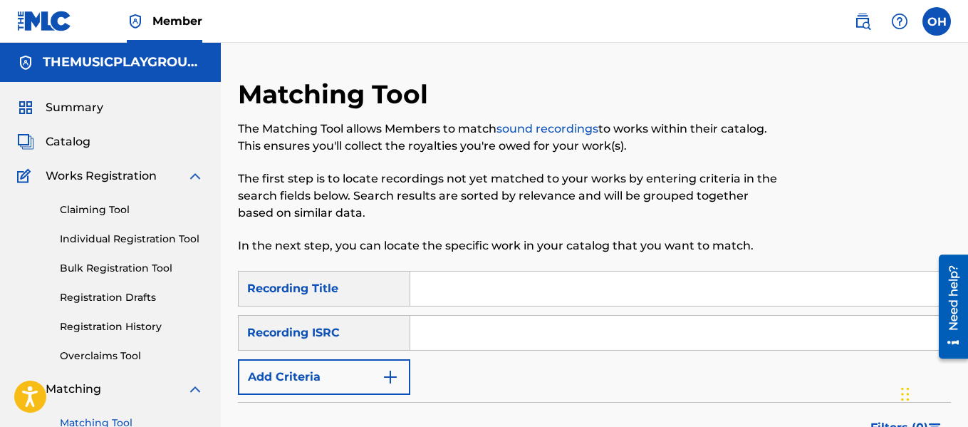
click at [444, 296] on input "Search Form" at bounding box center [680, 288] width 540 height 34
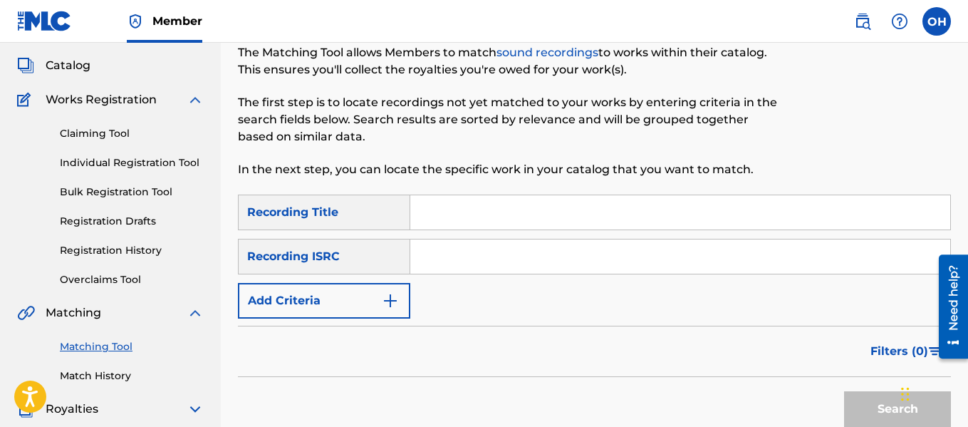
scroll to position [77, 0]
click at [114, 137] on link "Claiming Tool" at bounding box center [132, 132] width 144 height 15
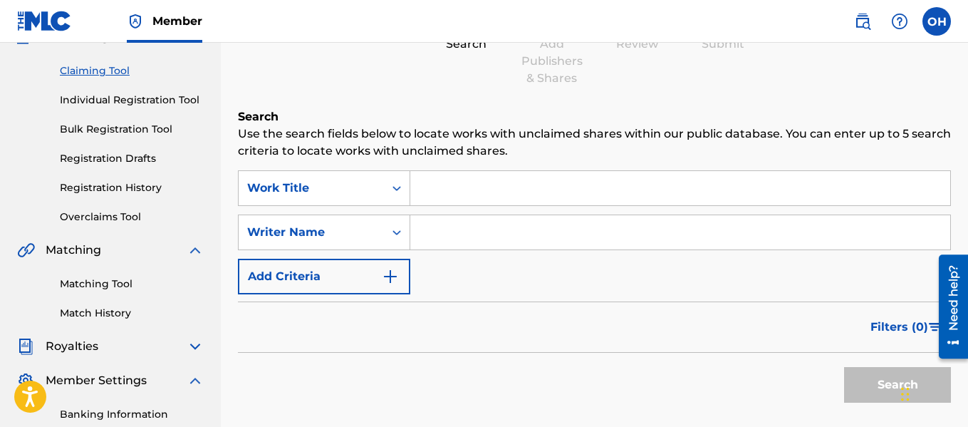
scroll to position [146, 0]
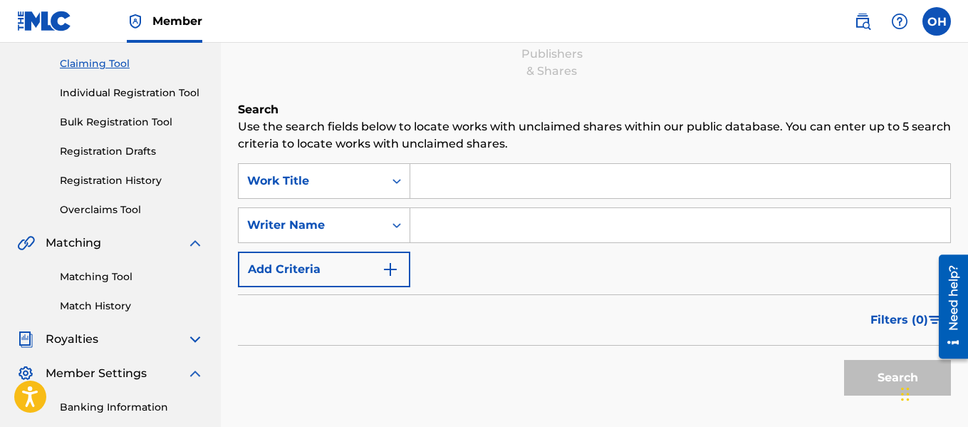
click at [474, 234] on input "Search Form" at bounding box center [680, 225] width 540 height 34
paste input "DEUNDRAEUS PORTIS"
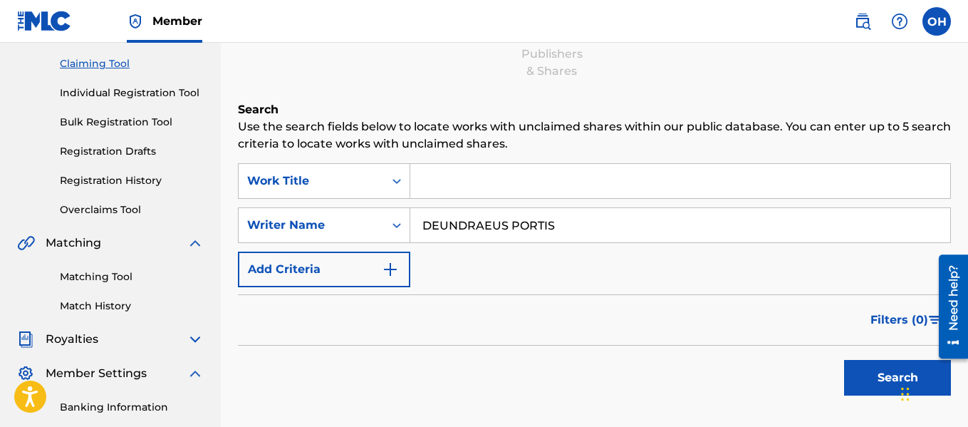
type input "DEUNDRAEUS PORTIS"
click at [844, 360] on button "Search" at bounding box center [897, 378] width 107 height 36
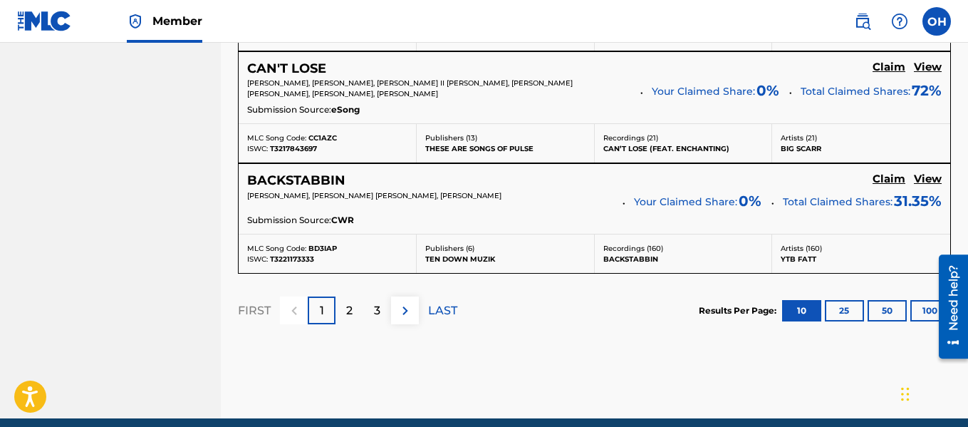
scroll to position [1407, 0]
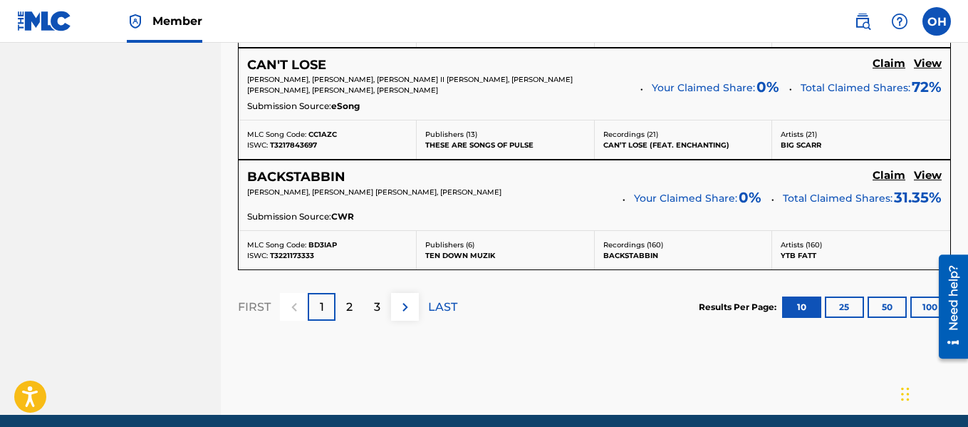
click at [925, 308] on button "100" at bounding box center [929, 306] width 39 height 21
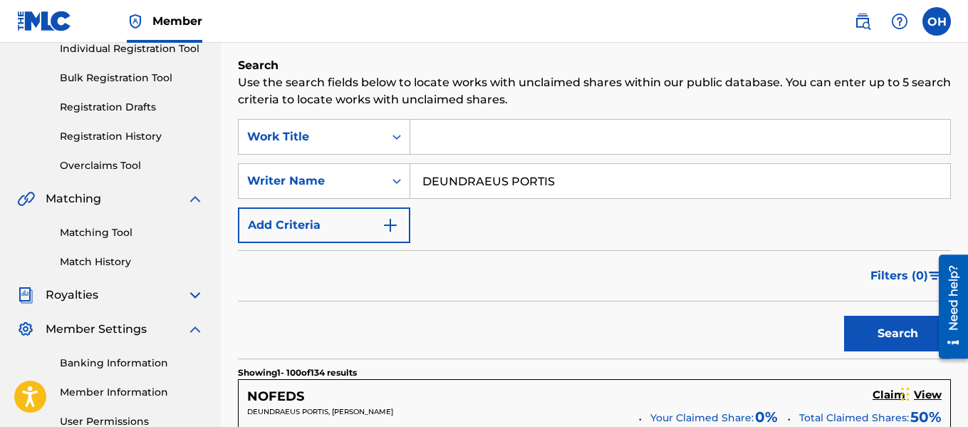
scroll to position [0, 0]
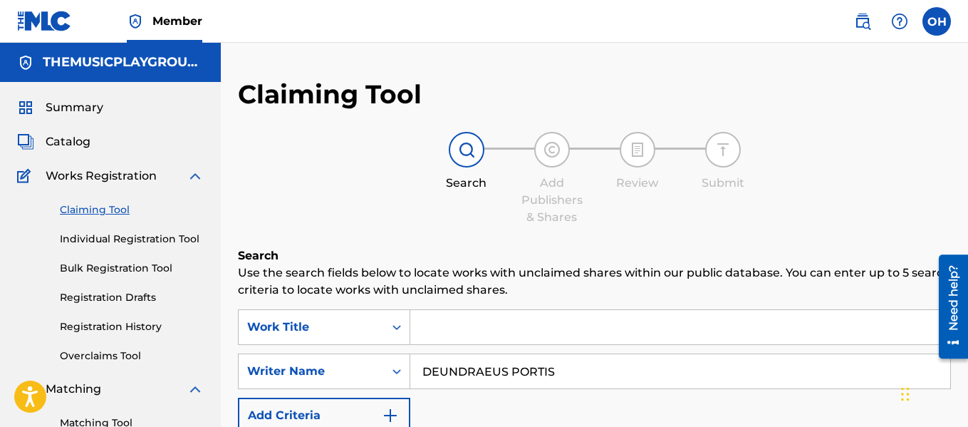
click at [662, 325] on input "Search Form" at bounding box center [680, 327] width 540 height 34
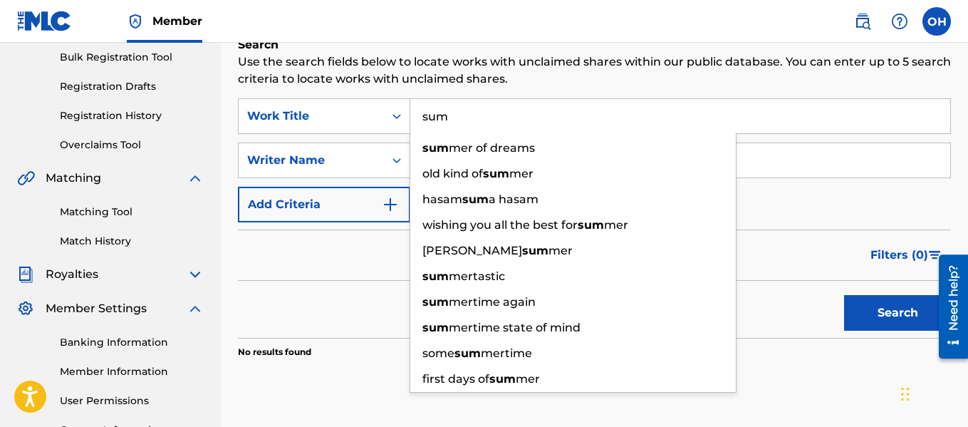
scroll to position [214, 0]
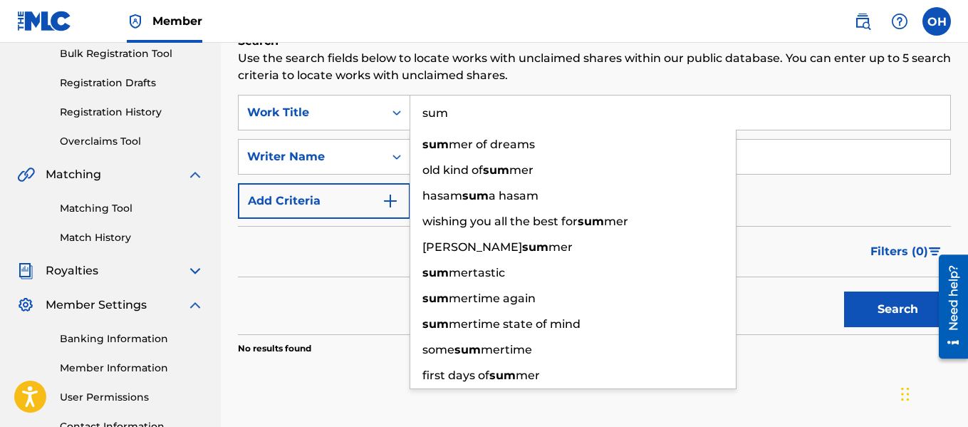
click at [867, 306] on button "Search" at bounding box center [897, 309] width 107 height 36
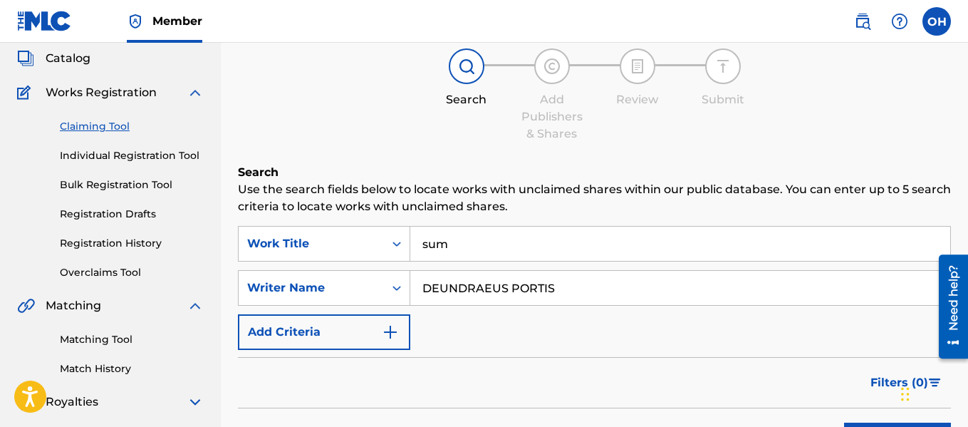
scroll to position [71, 0]
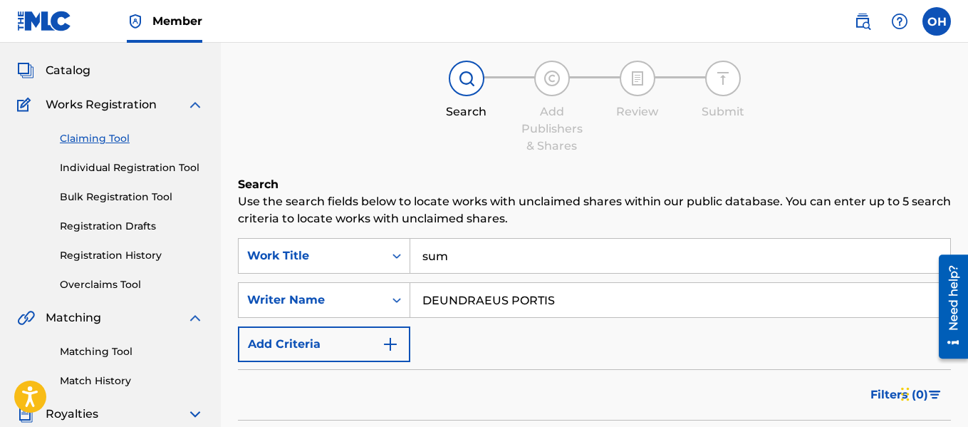
click at [471, 260] on input "sum" at bounding box center [680, 256] width 540 height 34
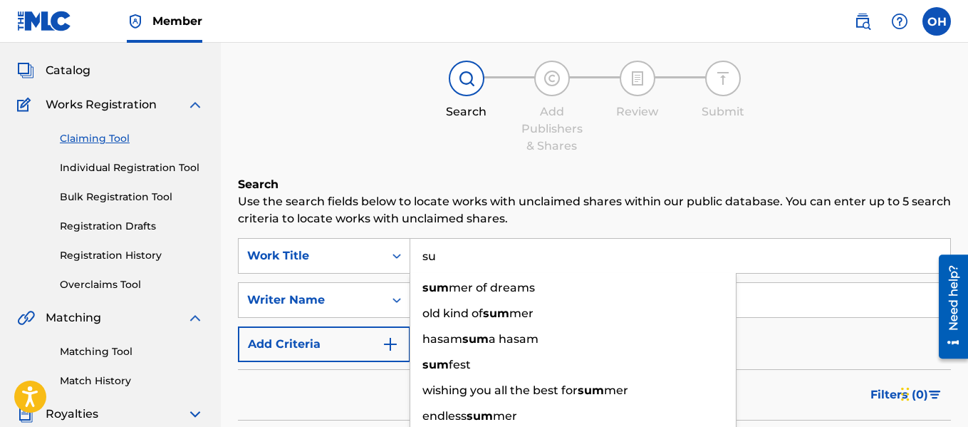
type input "s"
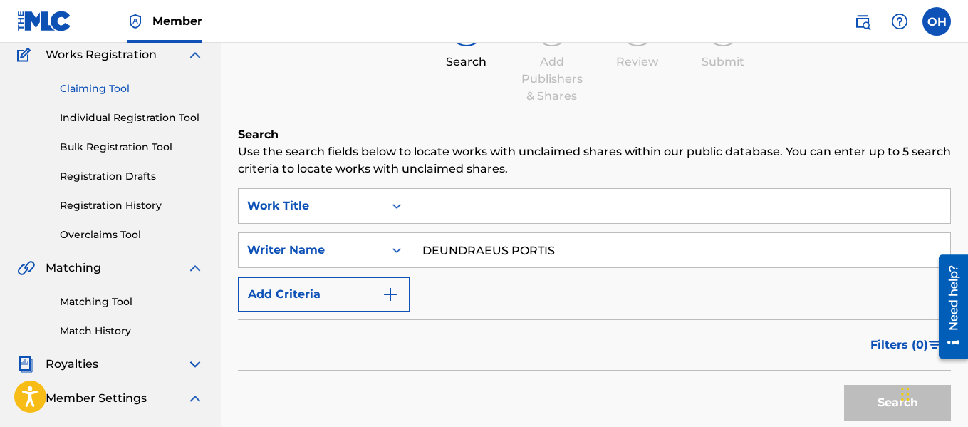
scroll to position [122, 0]
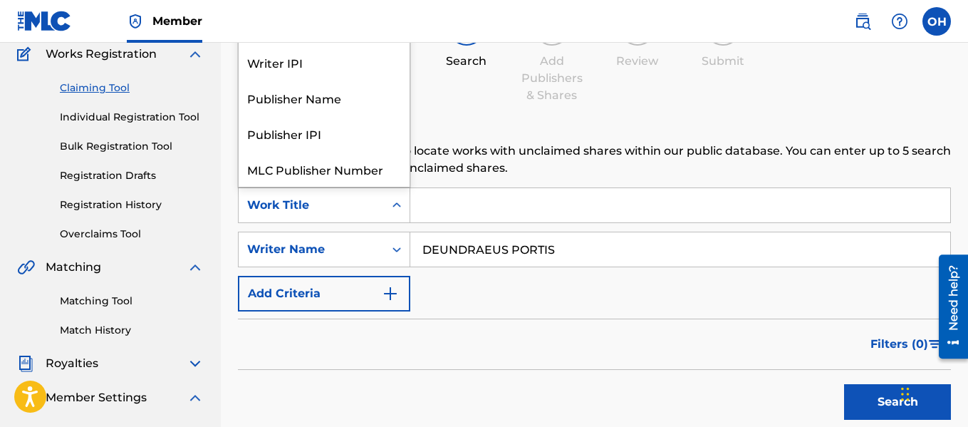
click at [399, 209] on icon "Search Form" at bounding box center [397, 205] width 14 height 14
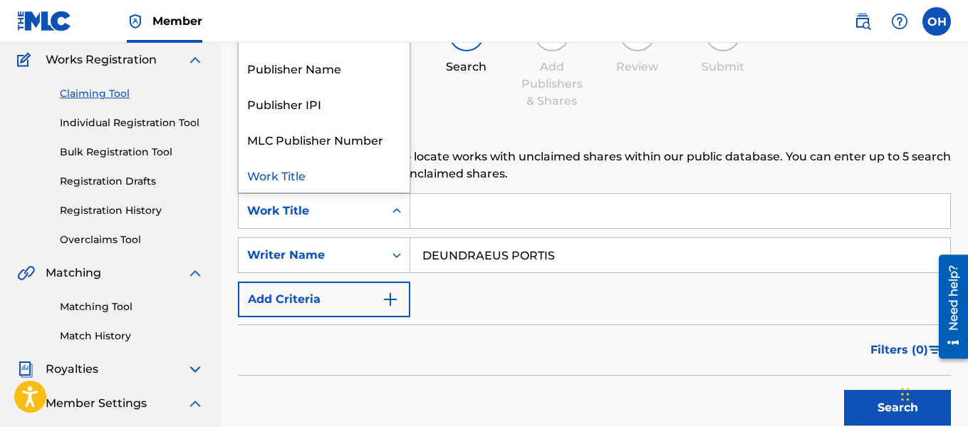
scroll to position [117, 0]
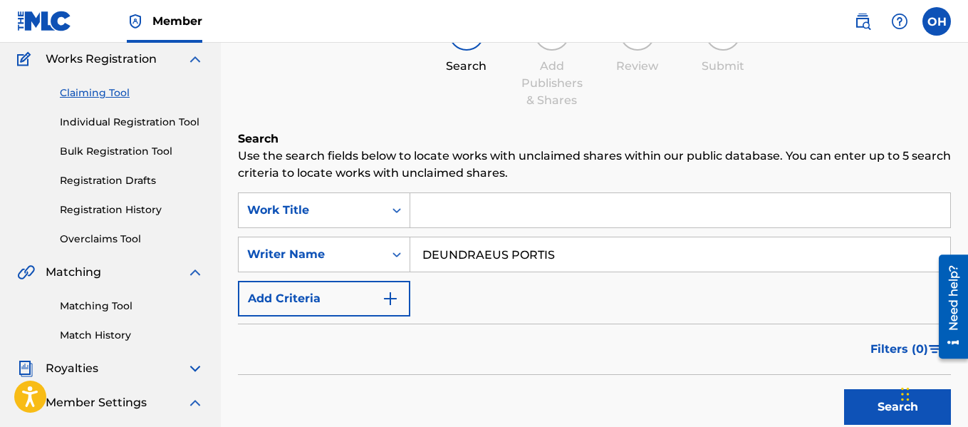
click at [506, 214] on input "Search Form" at bounding box center [680, 210] width 540 height 34
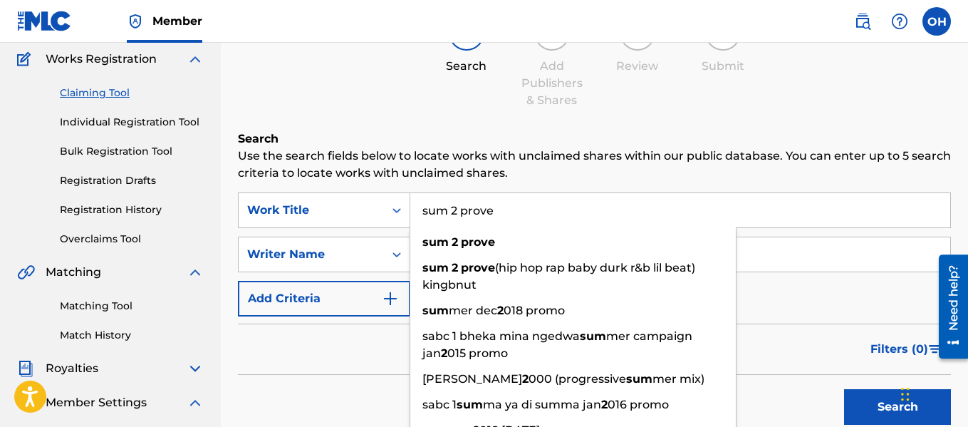
type input "sum 2 prove"
click at [844, 389] on button "Search" at bounding box center [897, 407] width 107 height 36
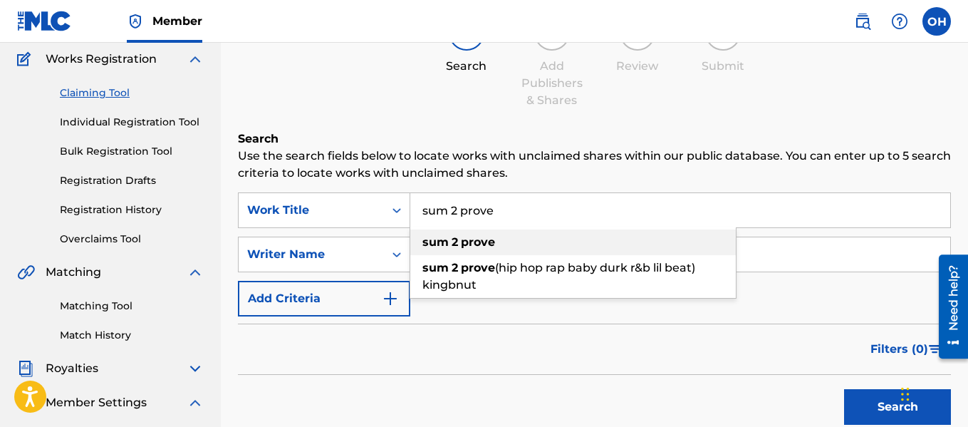
click at [464, 239] on strong "prove" at bounding box center [478, 242] width 34 height 14
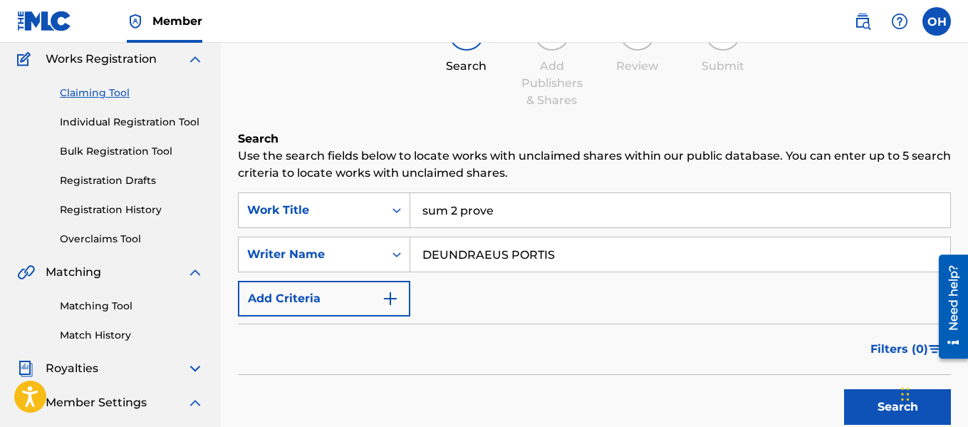
click at [875, 411] on button "Search" at bounding box center [897, 407] width 107 height 36
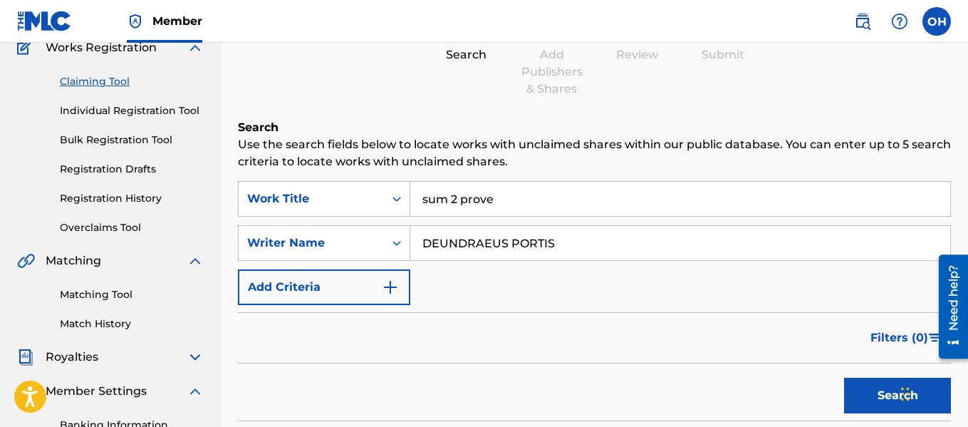
scroll to position [125, 0]
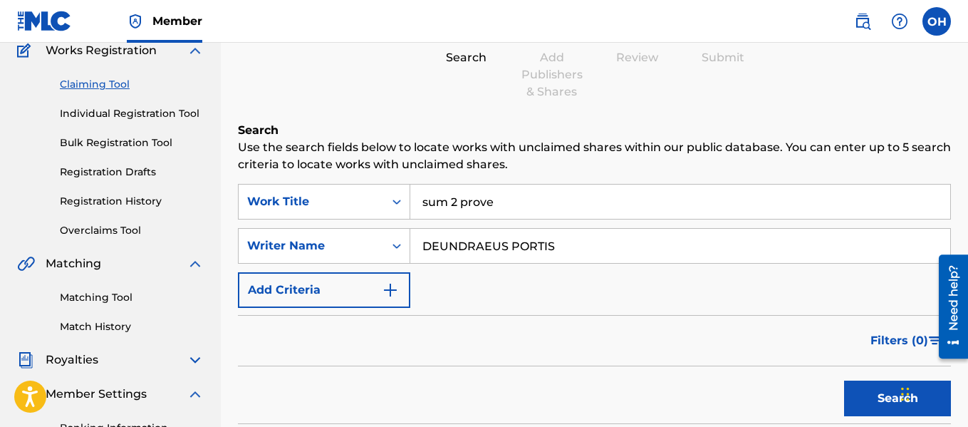
click at [118, 84] on link "Claiming Tool" at bounding box center [132, 84] width 144 height 15
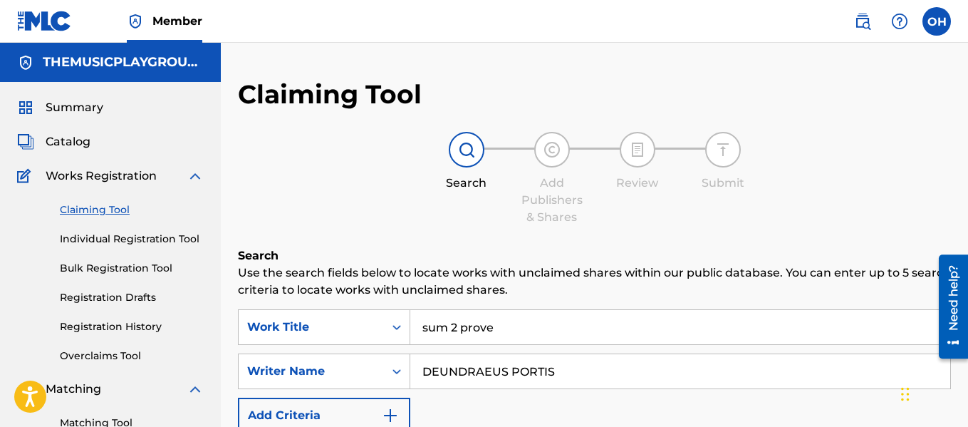
drag, startPoint x: 491, startPoint y: 335, endPoint x: 370, endPoint y: 295, distance: 127.5
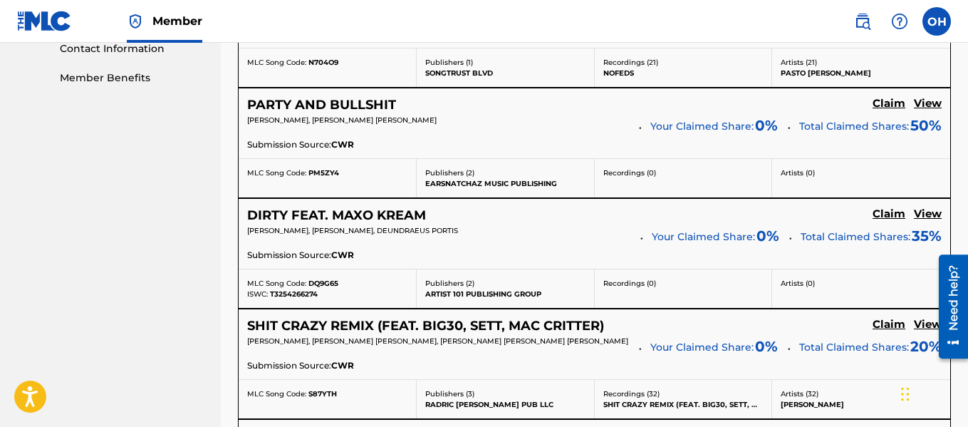
scroll to position [593, 0]
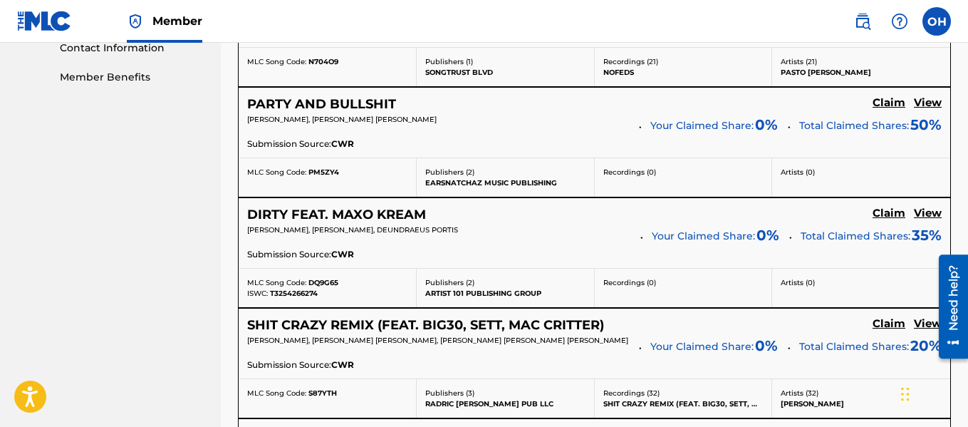
click at [612, 372] on div "Submission Source: CWR" at bounding box center [594, 366] width 694 height 16
click at [924, 212] on h5 "View" at bounding box center [928, 214] width 28 height 14
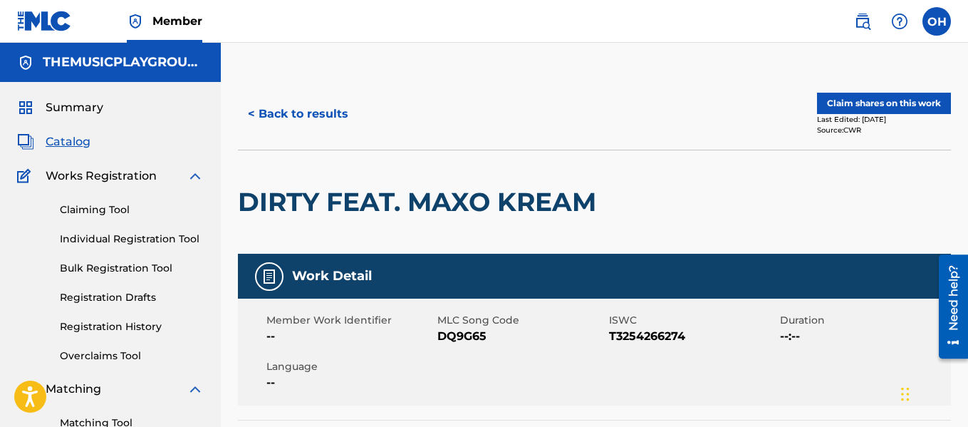
click at [842, 100] on button "Claim shares on this work" at bounding box center [884, 103] width 134 height 21
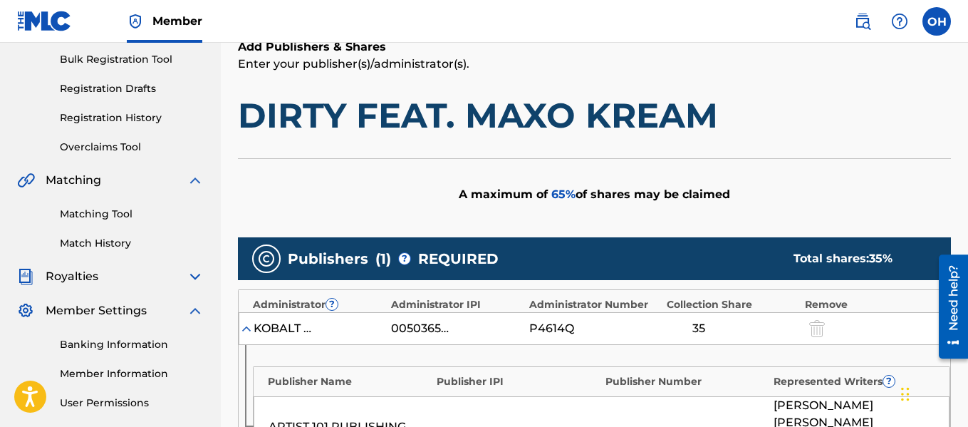
scroll to position [208, 0]
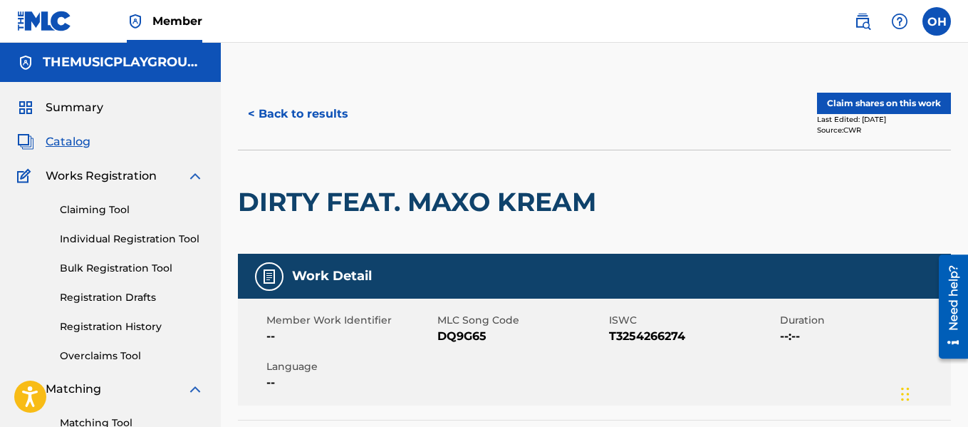
click at [298, 124] on button "< Back to results" at bounding box center [298, 114] width 120 height 36
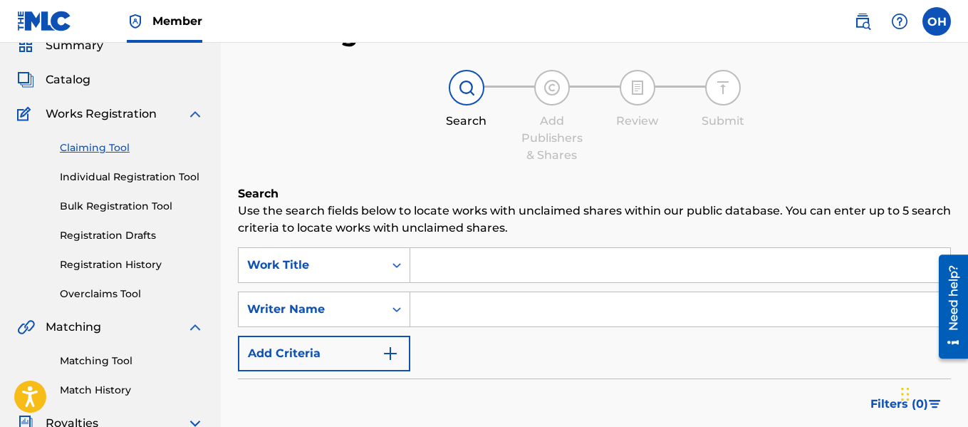
scroll to position [70, 0]
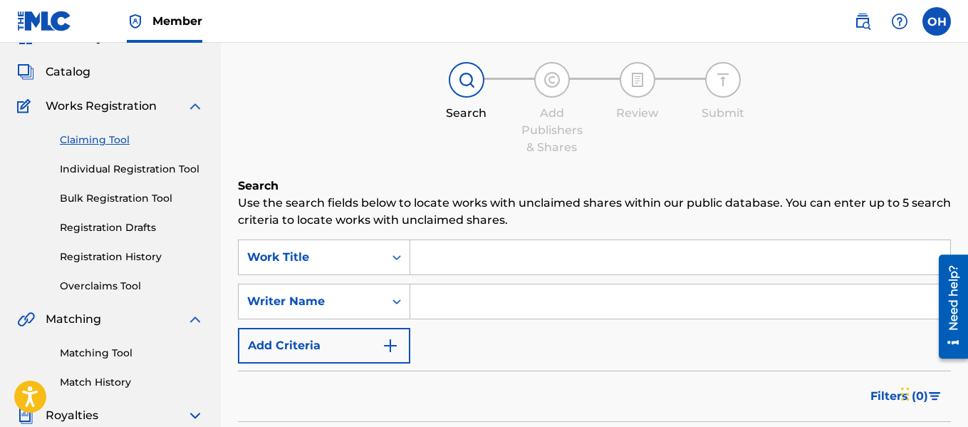
click at [447, 305] on input "Search Form" at bounding box center [680, 301] width 540 height 34
paste input "DEUNDRAEUS PORTIS"
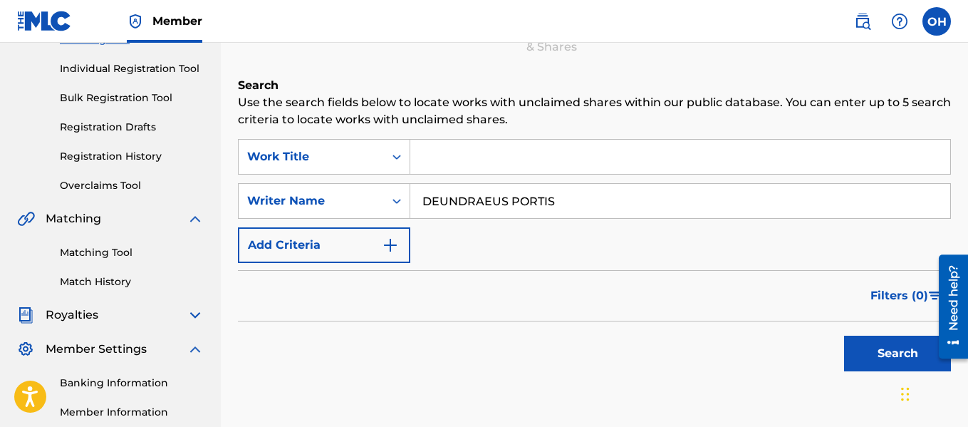
scroll to position [171, 0]
type input "DEUNDRAEUS PORTIS"
click at [880, 354] on button "Search" at bounding box center [897, 353] width 107 height 36
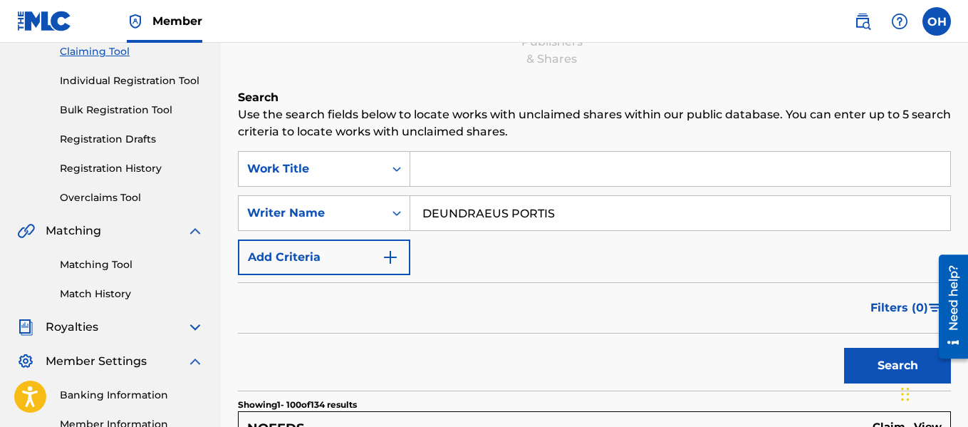
scroll to position [157, 0]
click at [595, 167] on input "Search Form" at bounding box center [680, 169] width 540 height 34
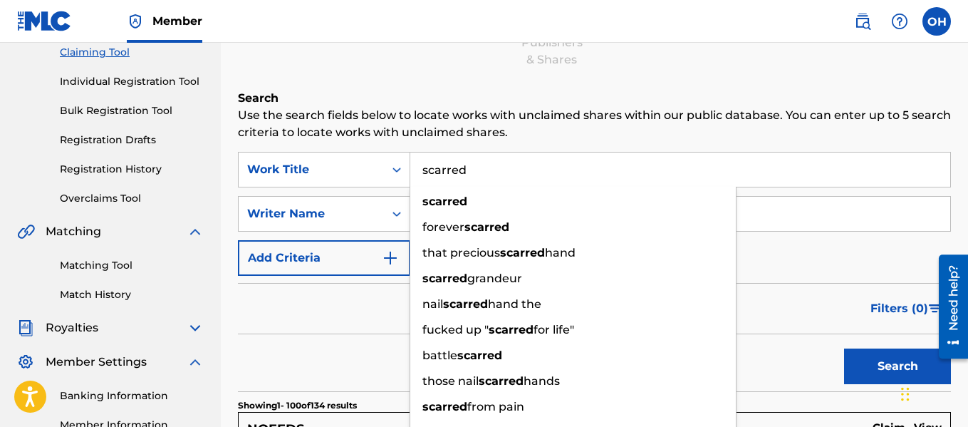
click at [844, 348] on button "Search" at bounding box center [897, 366] width 107 height 36
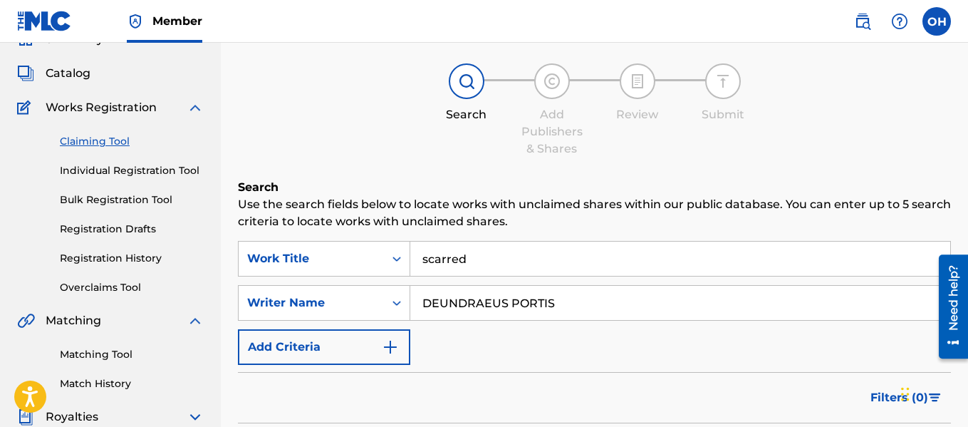
scroll to position [63, 0]
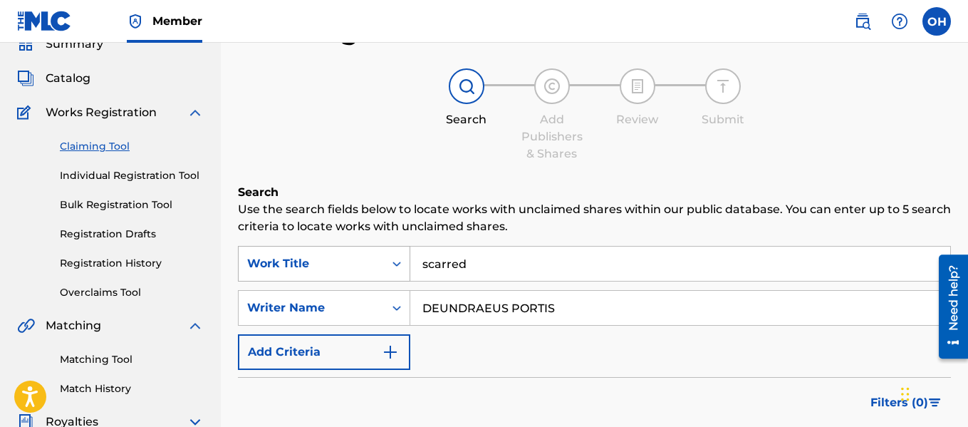
drag, startPoint x: 488, startPoint y: 265, endPoint x: 405, endPoint y: 265, distance: 82.6
click at [405, 265] on div "SearchWithCriteriaedeadaa4-a953-4630-b380-7efb1773480b Work Title scarred" at bounding box center [594, 264] width 713 height 36
click at [449, 259] on input "scarred" at bounding box center [680, 263] width 540 height 34
click at [450, 268] on input "scarred" at bounding box center [680, 263] width 540 height 34
click at [451, 268] on input "scarred" at bounding box center [680, 263] width 540 height 34
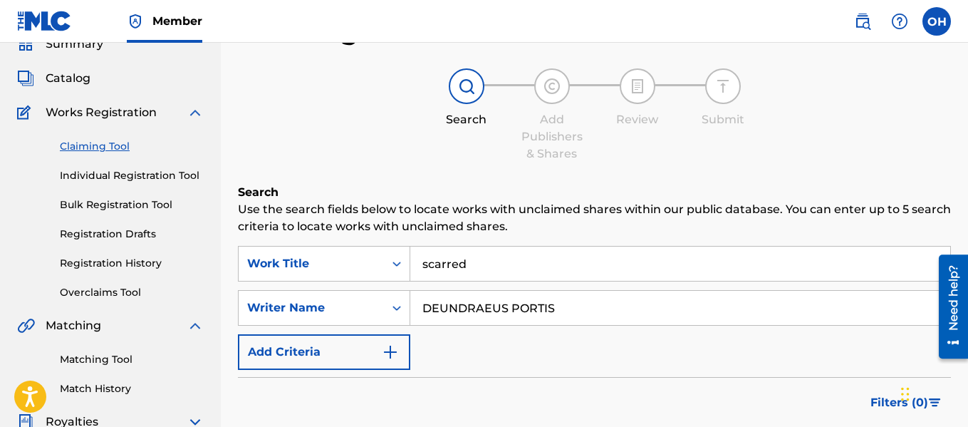
click at [452, 261] on input "scarred" at bounding box center [680, 263] width 540 height 34
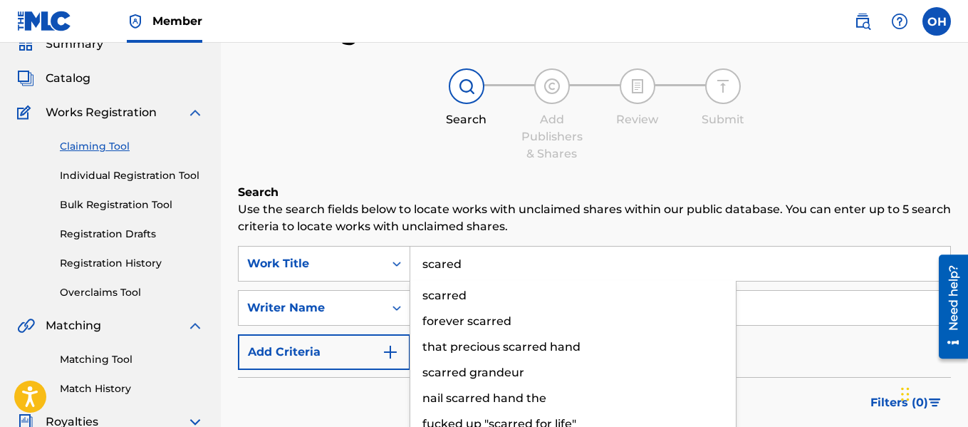
type input "scared"
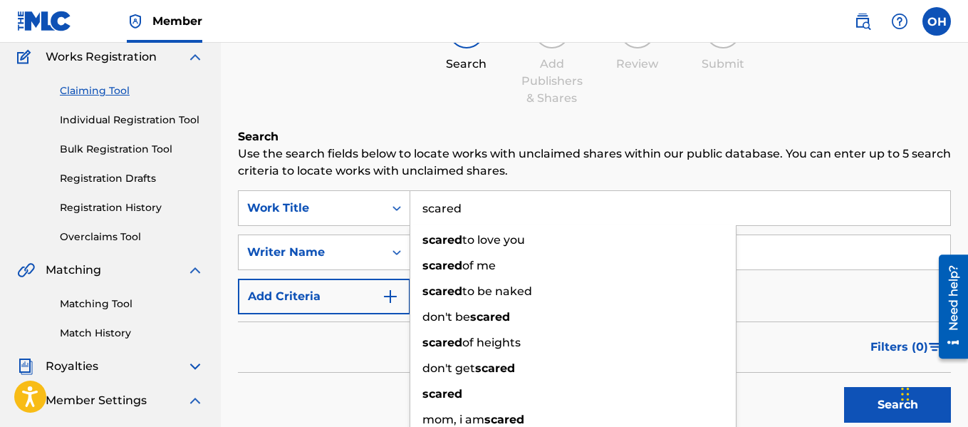
scroll to position [145, 0]
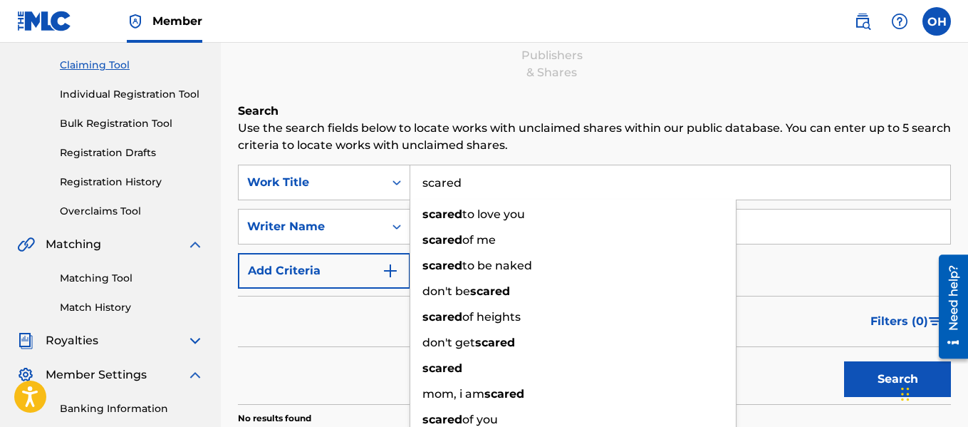
drag, startPoint x: 288, startPoint y: 358, endPoint x: 314, endPoint y: 346, distance: 28.7
click at [288, 358] on div "Search" at bounding box center [594, 375] width 713 height 57
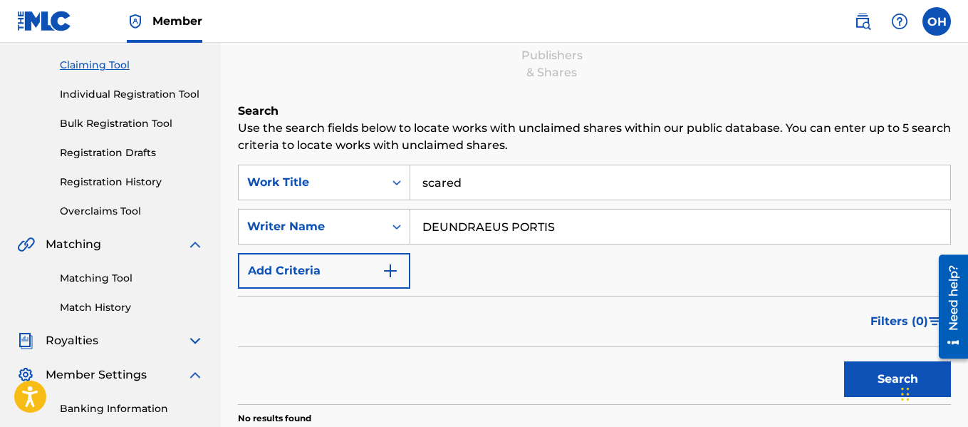
click at [877, 385] on button "Search" at bounding box center [897, 379] width 107 height 36
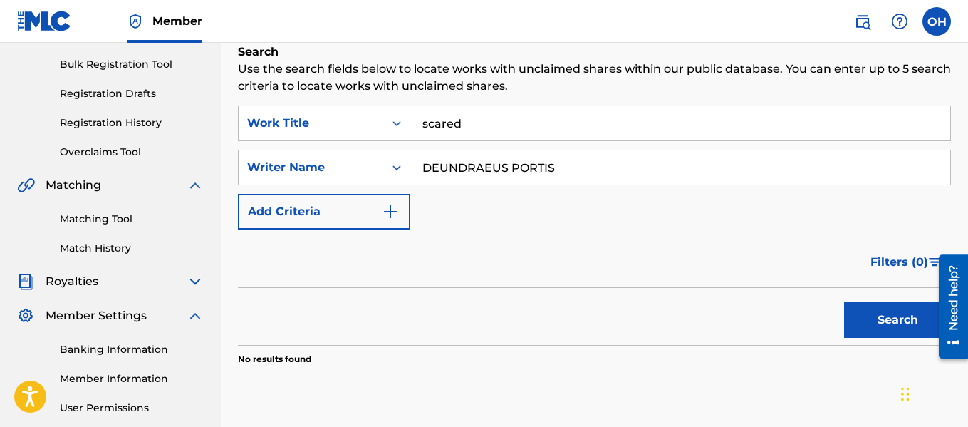
scroll to position [203, 0]
click at [87, 234] on div "Matching Tool Match History" at bounding box center [110, 225] width 187 height 62
click at [90, 221] on link "Matching Tool" at bounding box center [132, 219] width 144 height 15
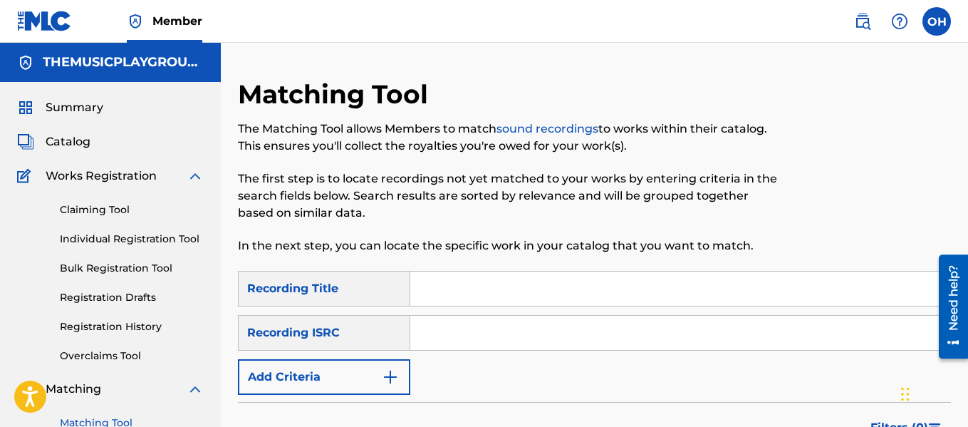
click at [68, 142] on span "Catalog" at bounding box center [68, 141] width 45 height 17
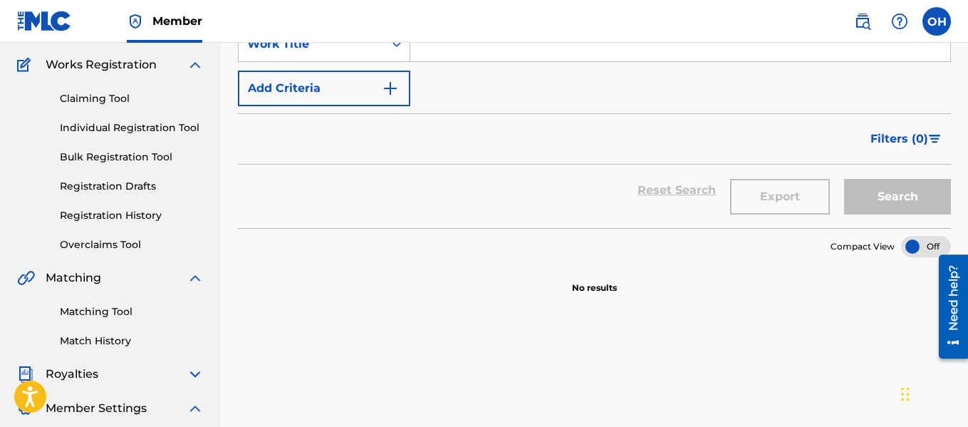
scroll to position [112, 0]
click at [132, 207] on link "Registration History" at bounding box center [132, 214] width 144 height 15
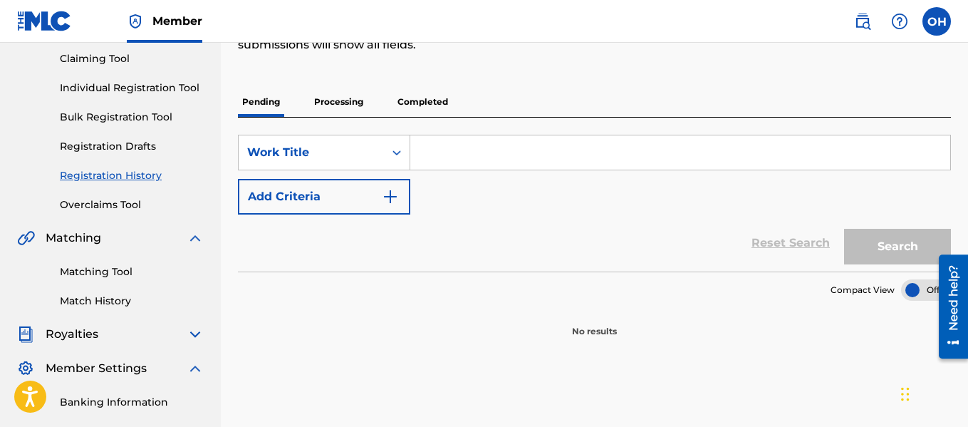
scroll to position [84, 0]
